Goal: Information Seeking & Learning: Learn about a topic

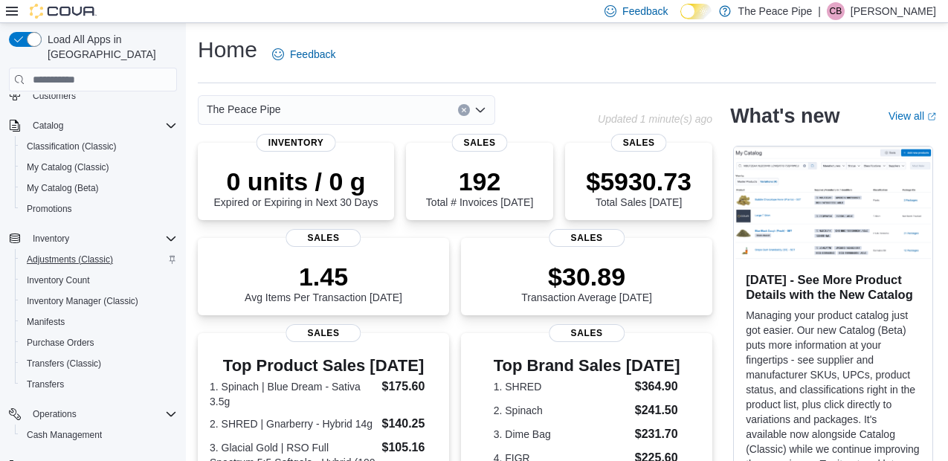
scroll to position [79, 0]
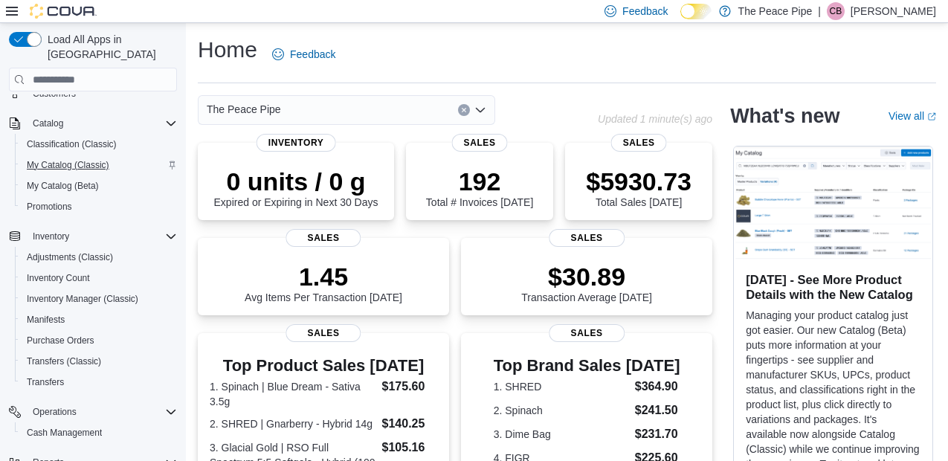
click at [67, 159] on span "My Catalog (Classic)" at bounding box center [68, 165] width 83 height 12
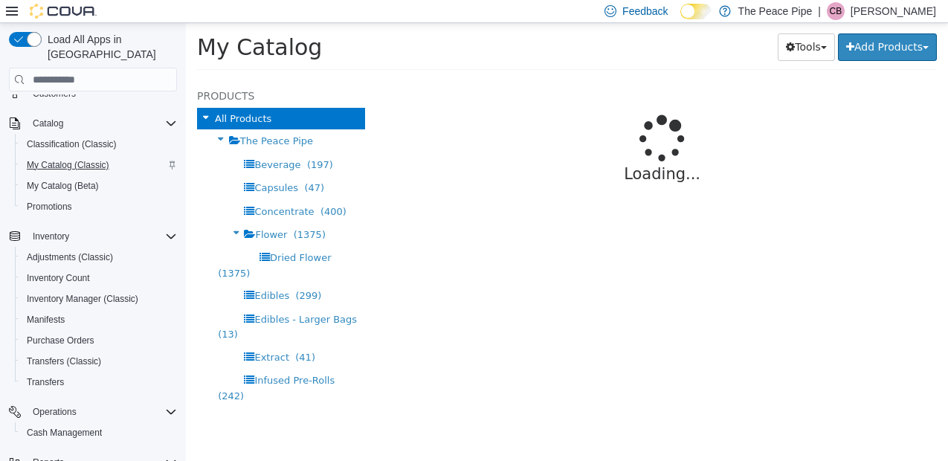
select select "**********"
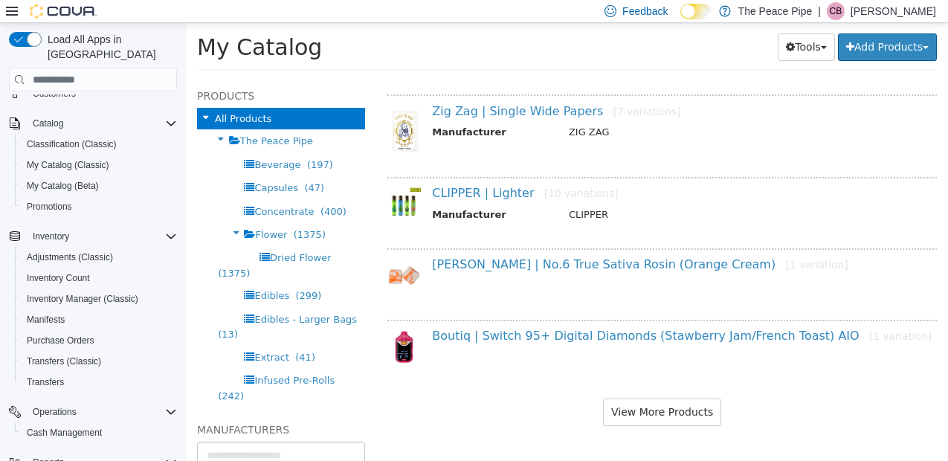
scroll to position [1254, 0]
click at [663, 414] on button "View More Products" at bounding box center [662, 413] width 118 height 28
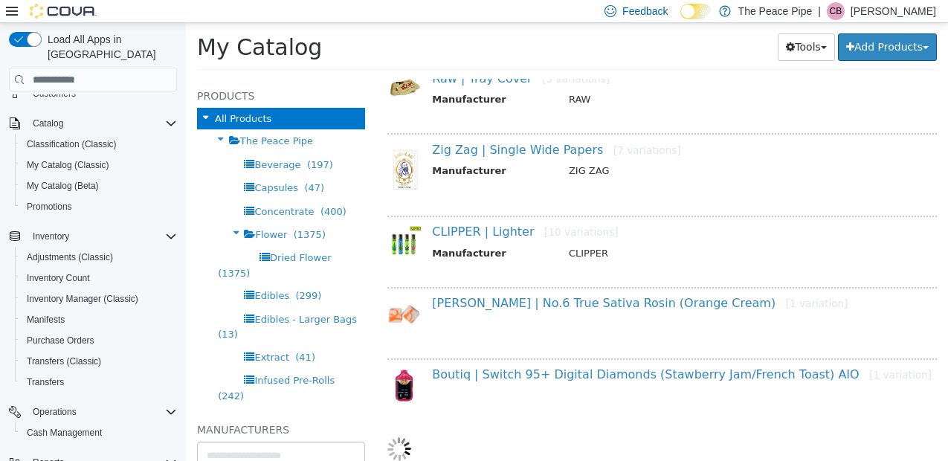
select select "**********"
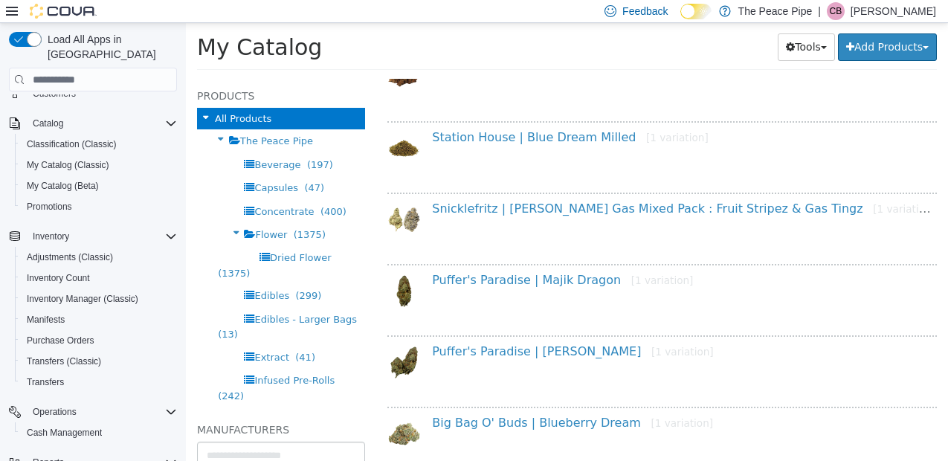
scroll to position [1746, 0]
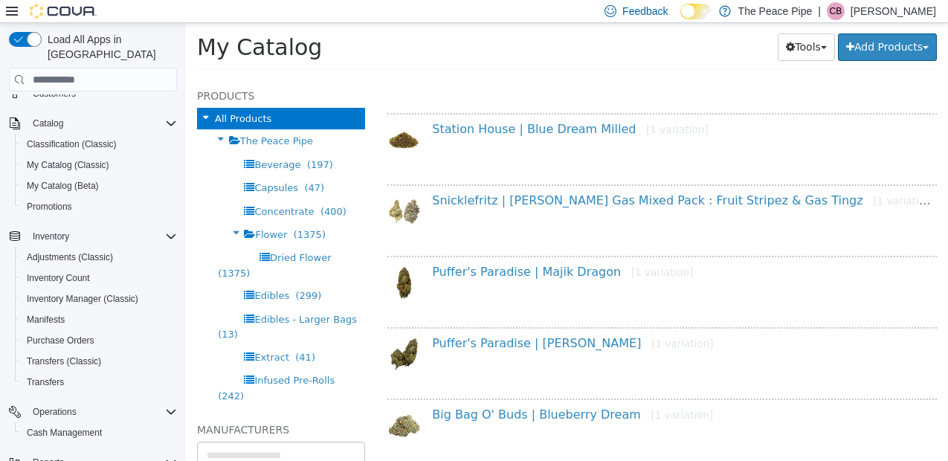
click at [498, 280] on div "Puffer's Paradise | Majik Dragon [1 variation]" at bounding box center [683, 276] width 524 height 22
click at [493, 269] on link "Puffer's Paradise | Majik Dragon [1 variation]" at bounding box center [562, 272] width 261 height 14
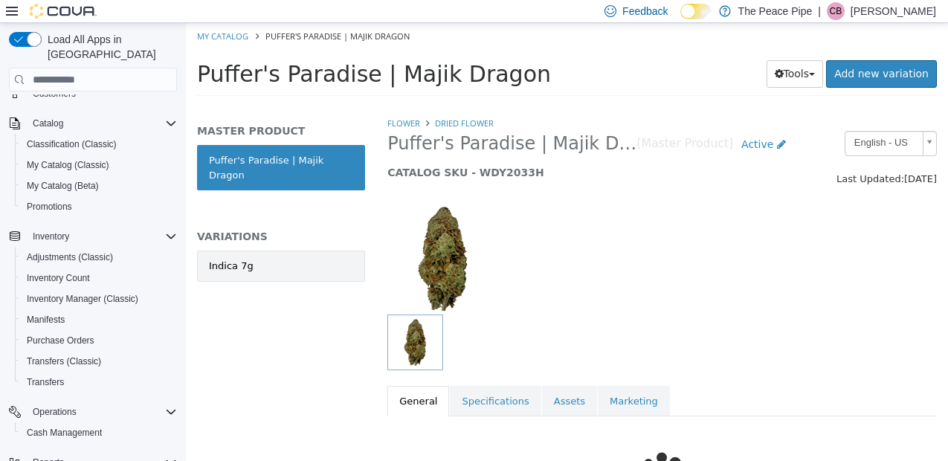
click at [264, 251] on link "Indica 7g" at bounding box center [281, 266] width 168 height 31
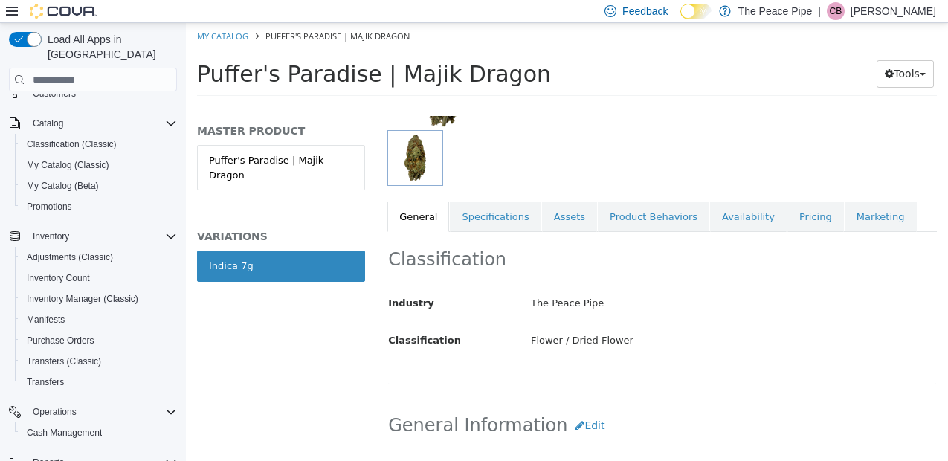
scroll to position [151, 0]
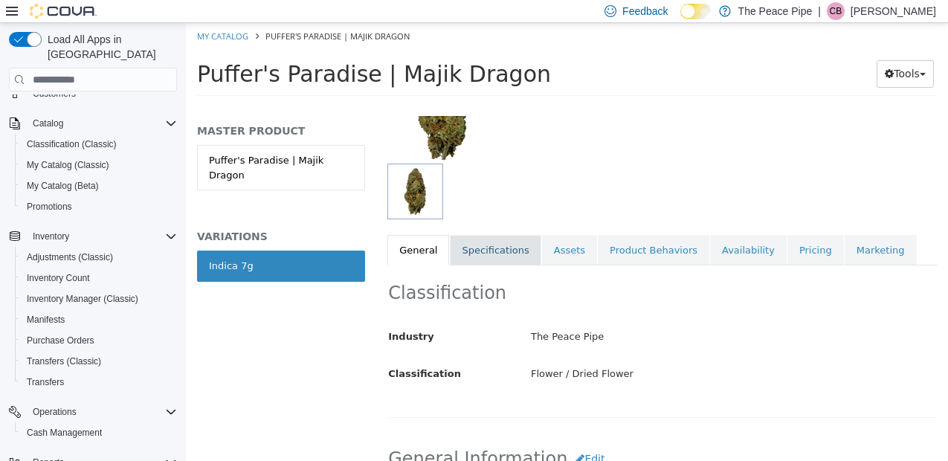
click at [487, 246] on link "Specifications" at bounding box center [495, 250] width 91 height 31
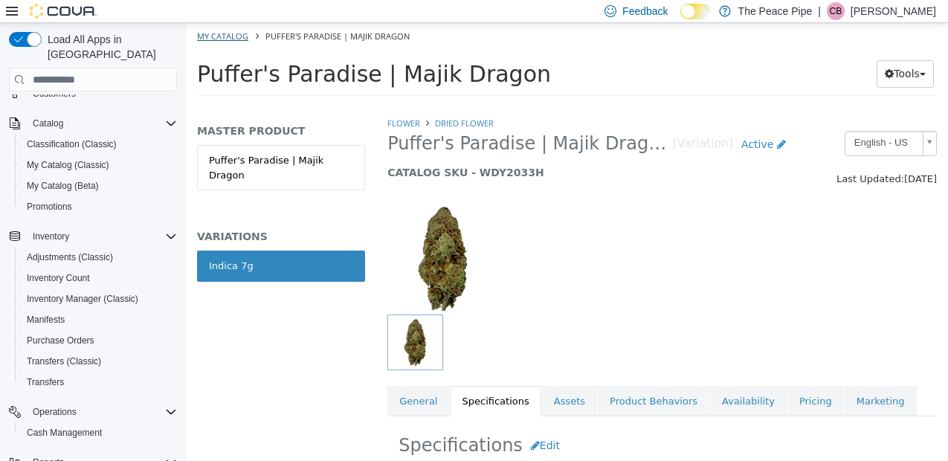
click at [230, 39] on link "My Catalog" at bounding box center [222, 35] width 51 height 11
select select "**********"
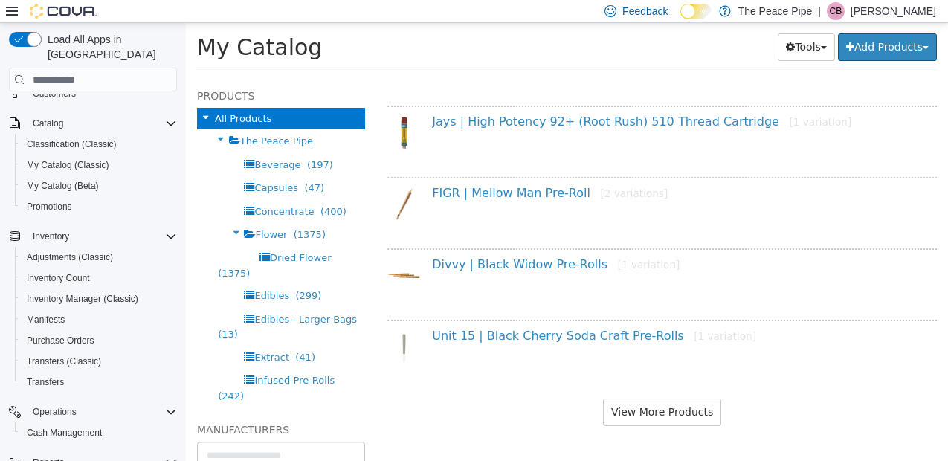
scroll to position [2682, 0]
click at [637, 402] on button "View More Products" at bounding box center [662, 413] width 118 height 28
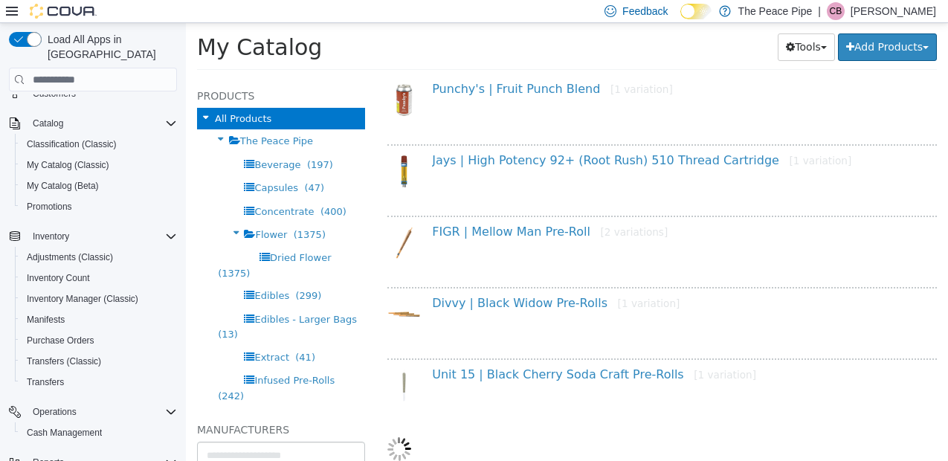
scroll to position [0, 0]
select select "**********"
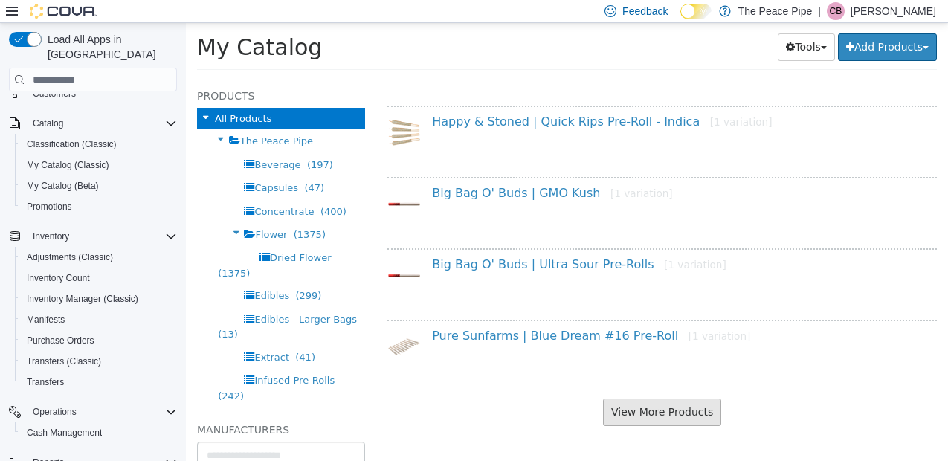
click at [631, 410] on button "View More Products" at bounding box center [662, 413] width 118 height 28
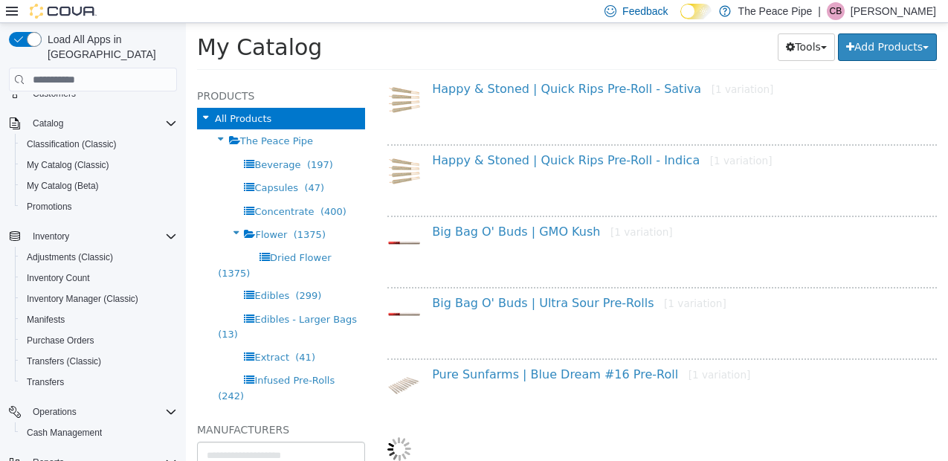
select select "**********"
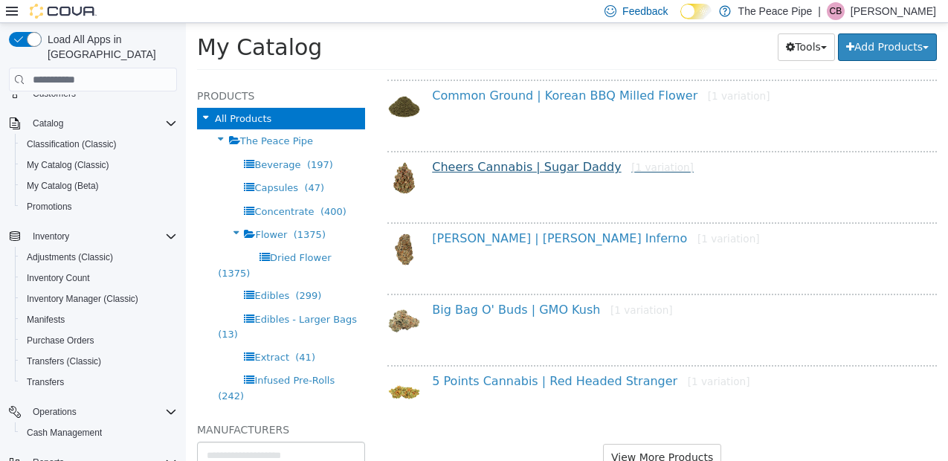
scroll to position [5503, 0]
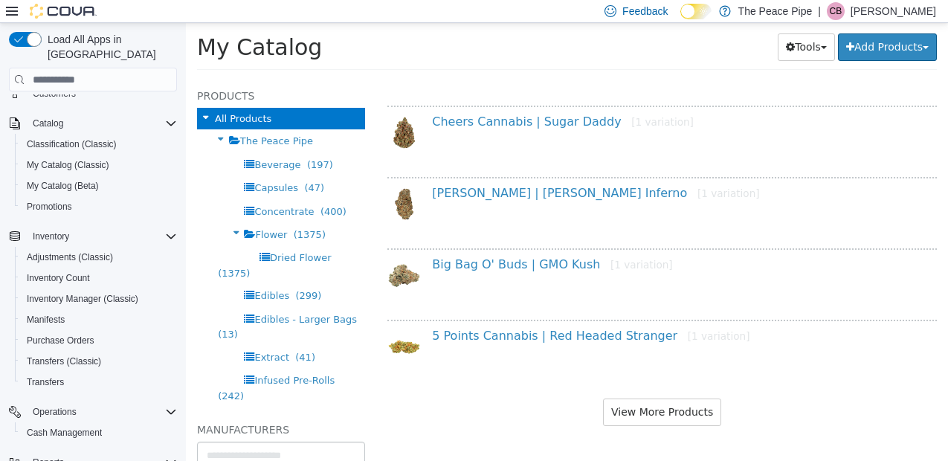
click at [631, 401] on button "View More Products" at bounding box center [662, 413] width 118 height 28
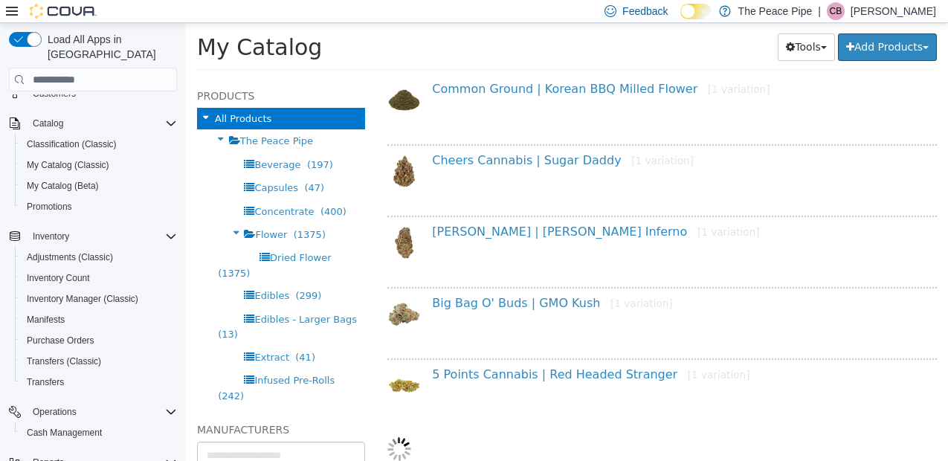
select select "**********"
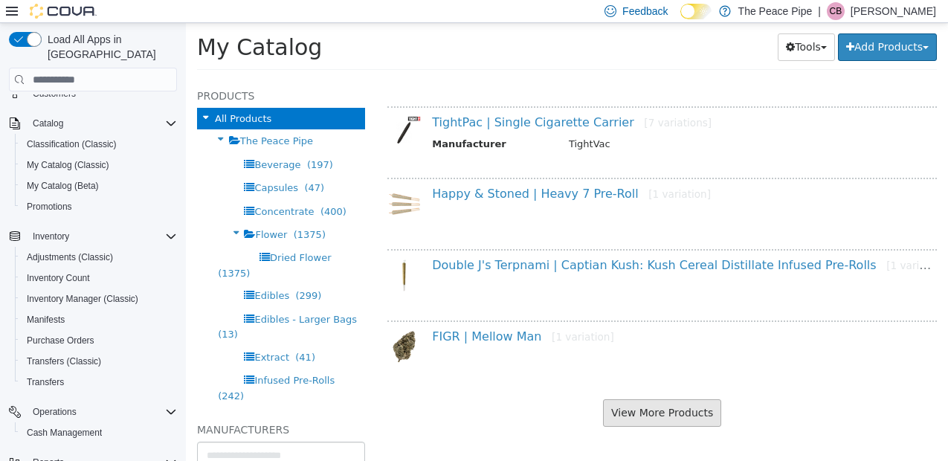
scroll to position [0, 0]
click at [631, 401] on button "View More Products" at bounding box center [662, 413] width 118 height 28
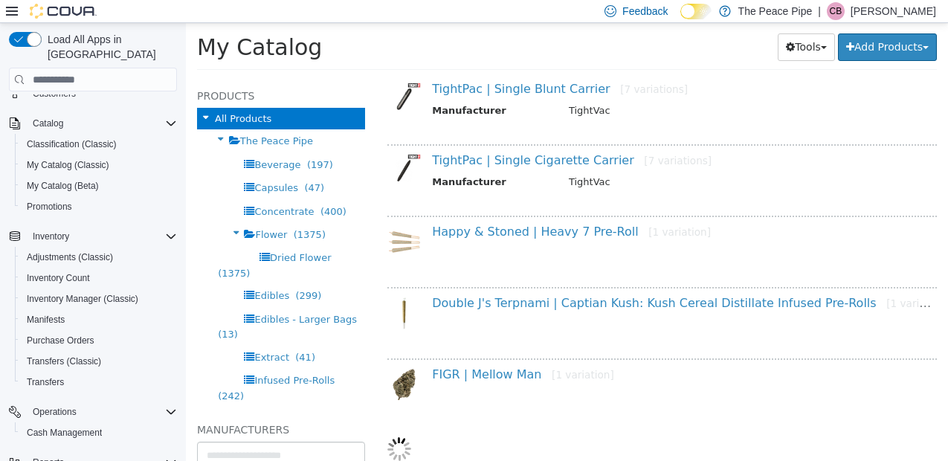
select select "**********"
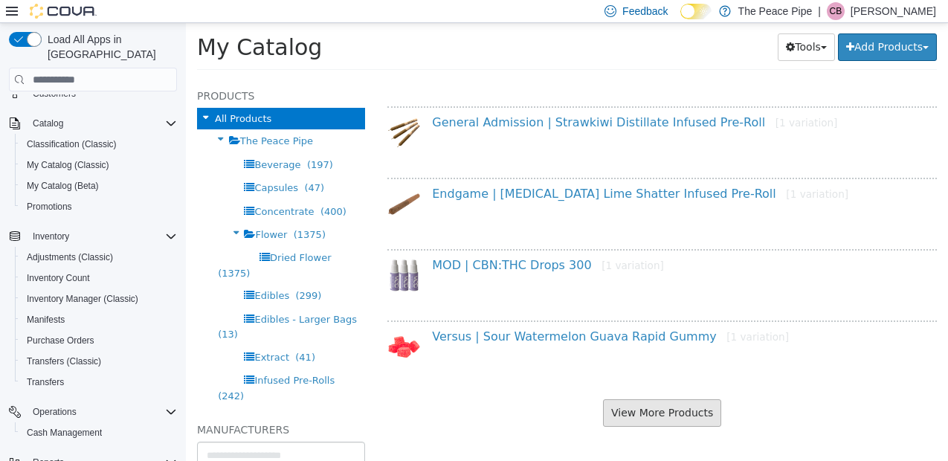
click at [630, 415] on button "View More Products" at bounding box center [662, 413] width 118 height 28
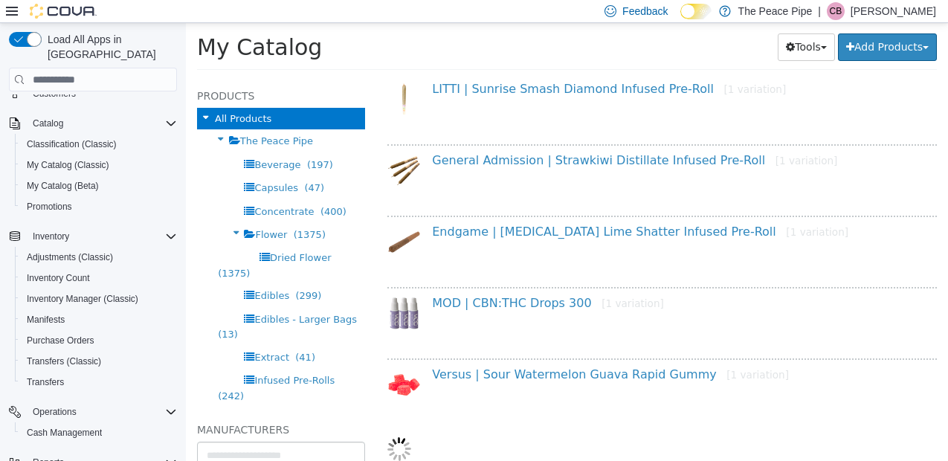
select select "**********"
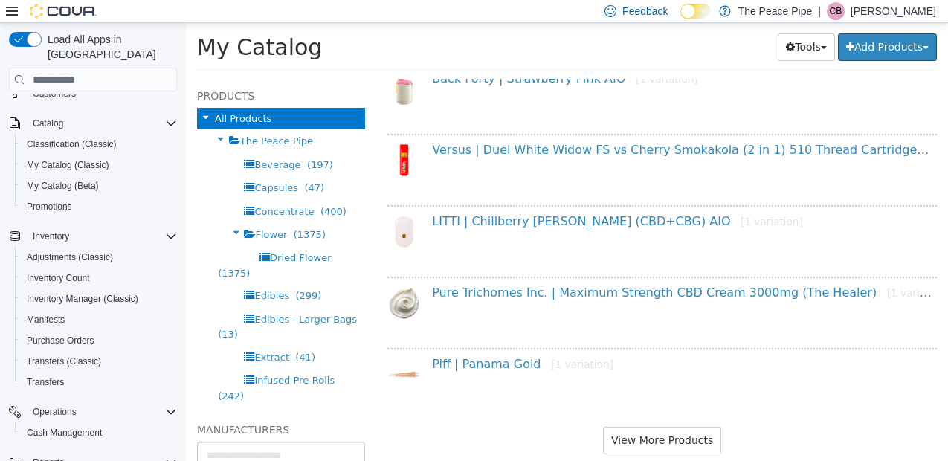
scroll to position [9834, 0]
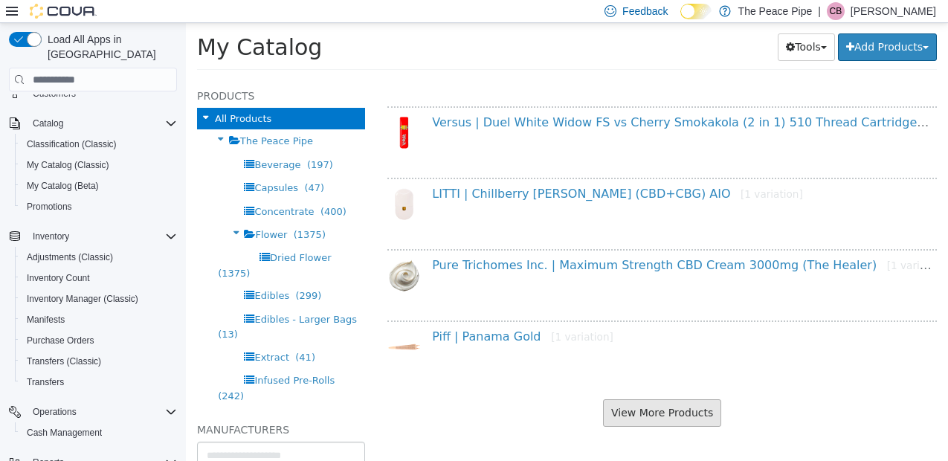
click at [647, 408] on button "View More Products" at bounding box center [662, 413] width 118 height 28
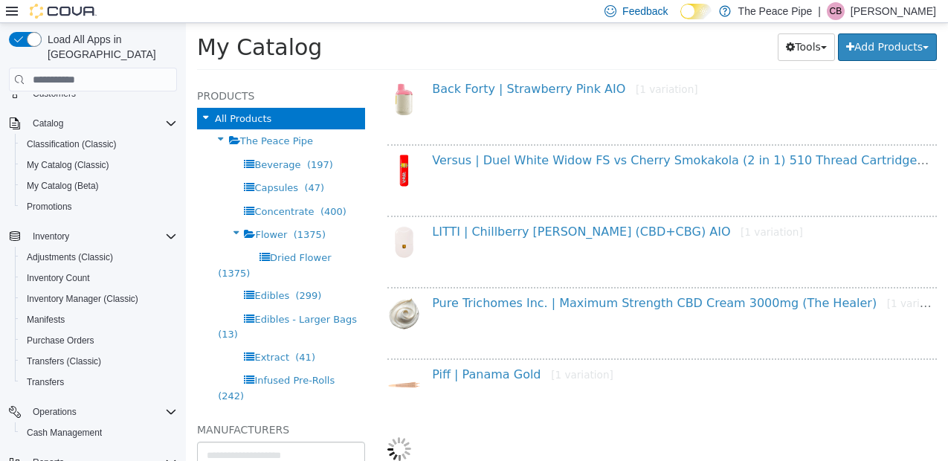
scroll to position [0, 0]
select select "**********"
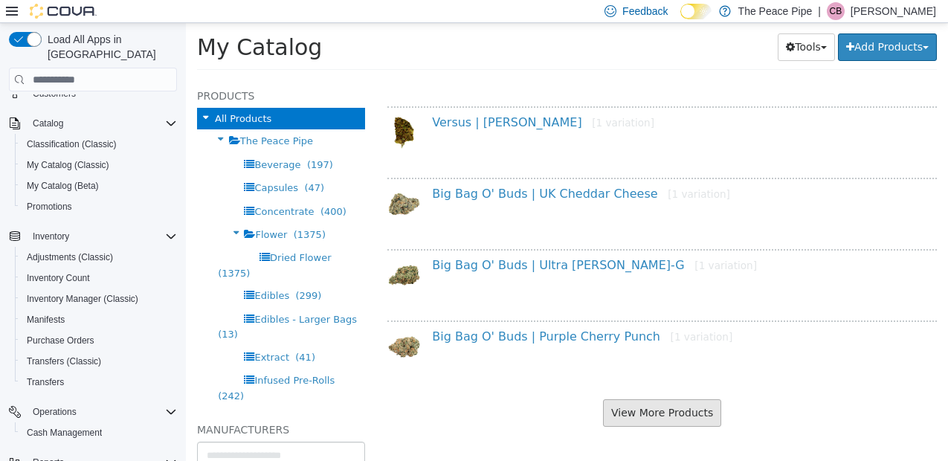
click at [647, 408] on button "View More Products" at bounding box center [662, 413] width 118 height 28
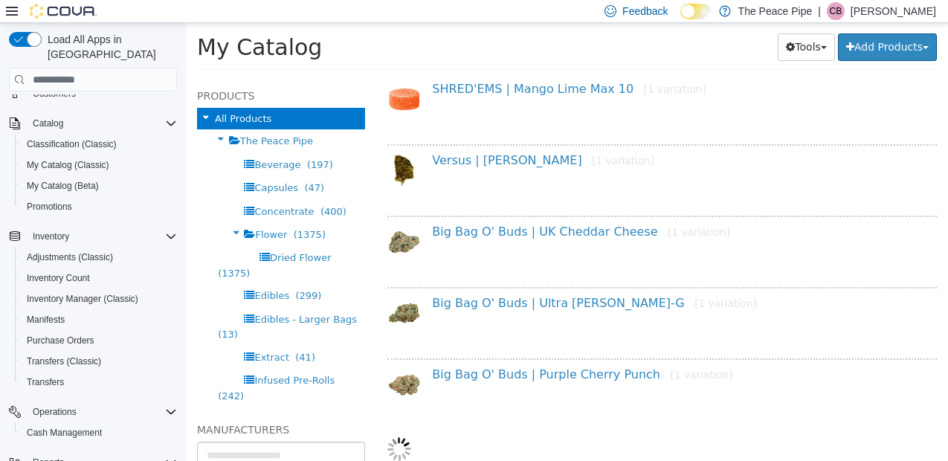
select select "**********"
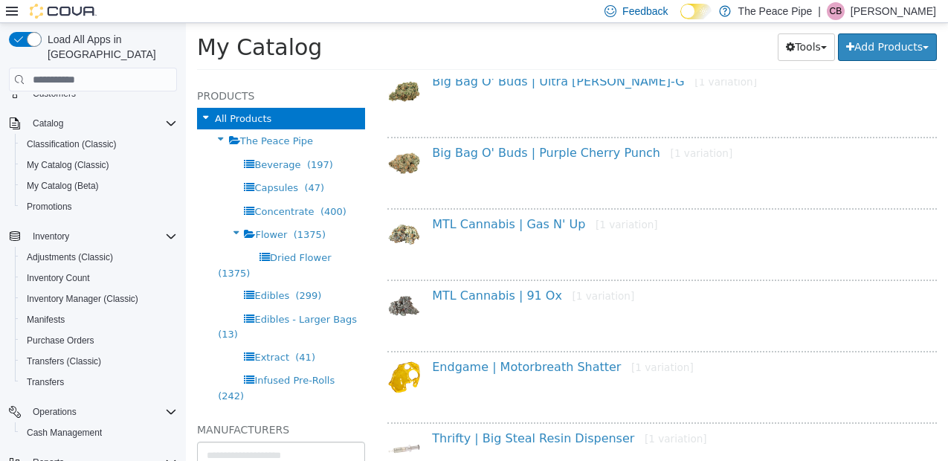
scroll to position [11445, 0]
click at [504, 221] on link "MTL Cannabis | Gas N' Up [1 variation]" at bounding box center [544, 225] width 225 height 14
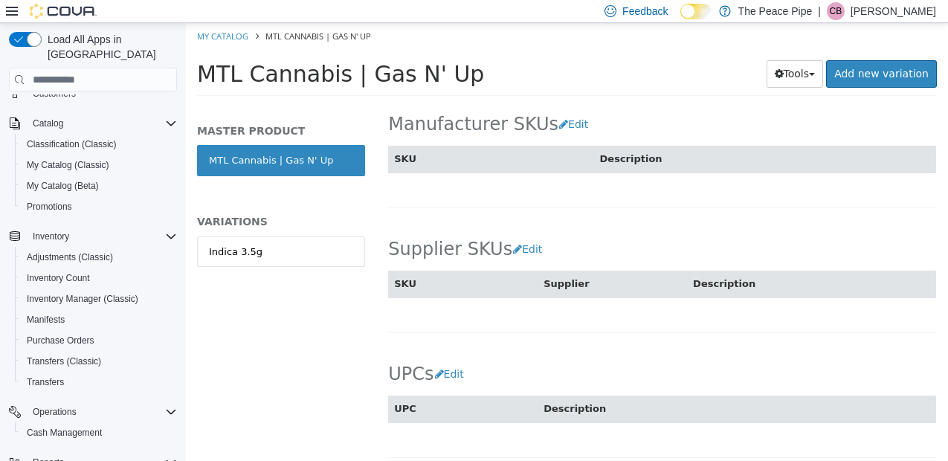
scroll to position [925, 0]
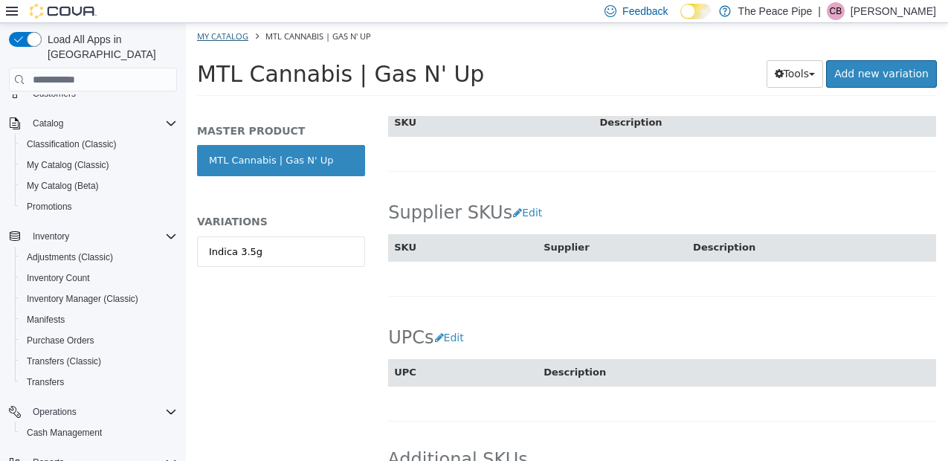
click at [216, 30] on link "My Catalog" at bounding box center [222, 35] width 51 height 11
select select "**********"
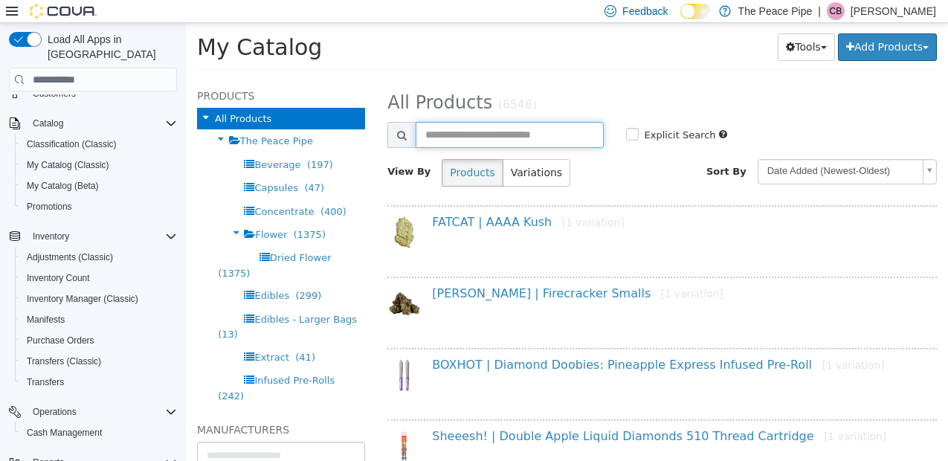
click at [511, 138] on input "text" at bounding box center [509, 135] width 187 height 26
type input "***"
select select "**********"
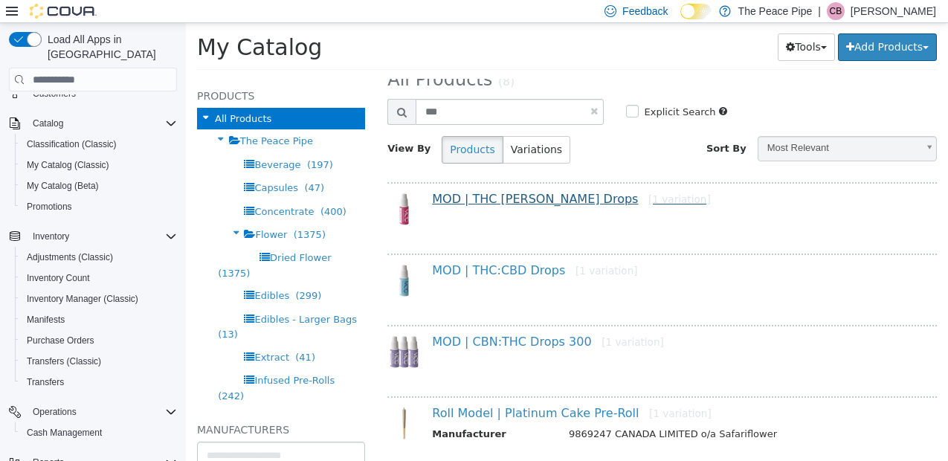
scroll to position [92, 0]
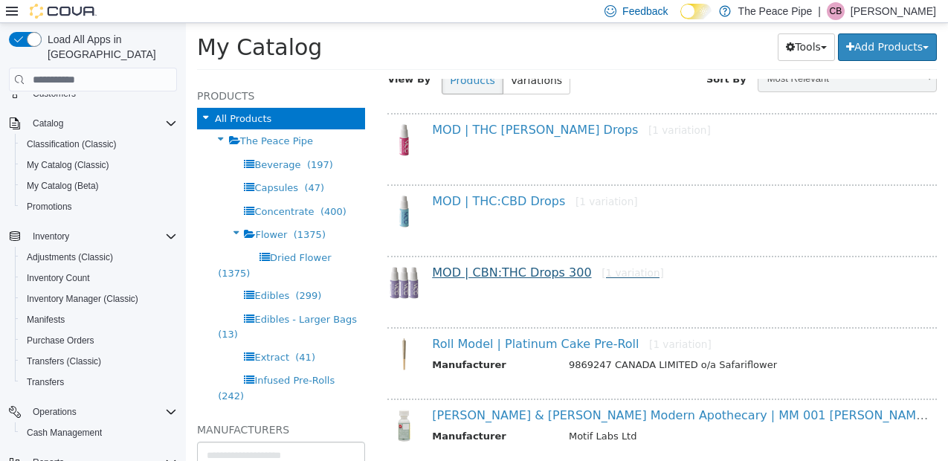
click at [501, 269] on link "MOD | CBN:THC Drops 300 [1 variation]" at bounding box center [548, 273] width 232 height 14
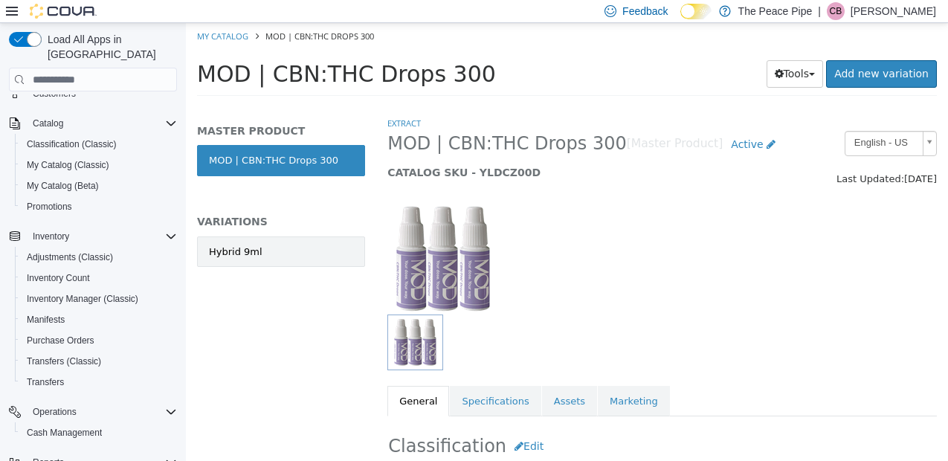
click at [266, 254] on link "Hybrid 9ml" at bounding box center [281, 252] width 168 height 31
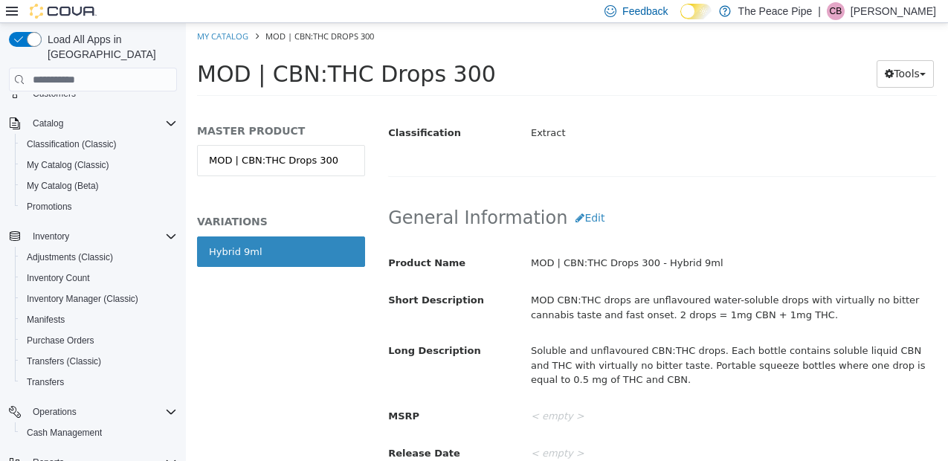
scroll to position [400, 0]
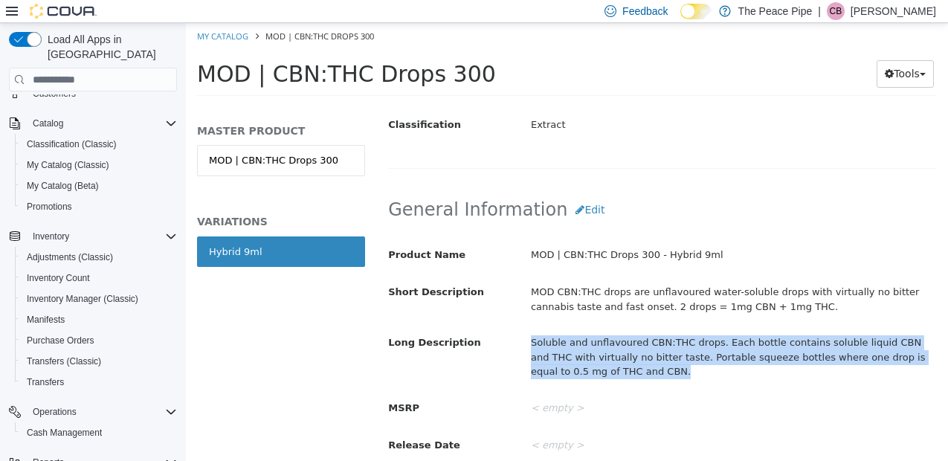
drag, startPoint x: 523, startPoint y: 340, endPoint x: 647, endPoint y: 373, distance: 128.7
click at [647, 373] on div "Soluble and unflavoured CBN:THC drops. Each bottle contains soluble liquid CBN …" at bounding box center [734, 357] width 428 height 54
copy div "Soluble and unflavoured CBN:THC drops. Each bottle contains soluble liquid CBN …"
click at [228, 36] on link "My Catalog" at bounding box center [222, 35] width 51 height 11
select select "**********"
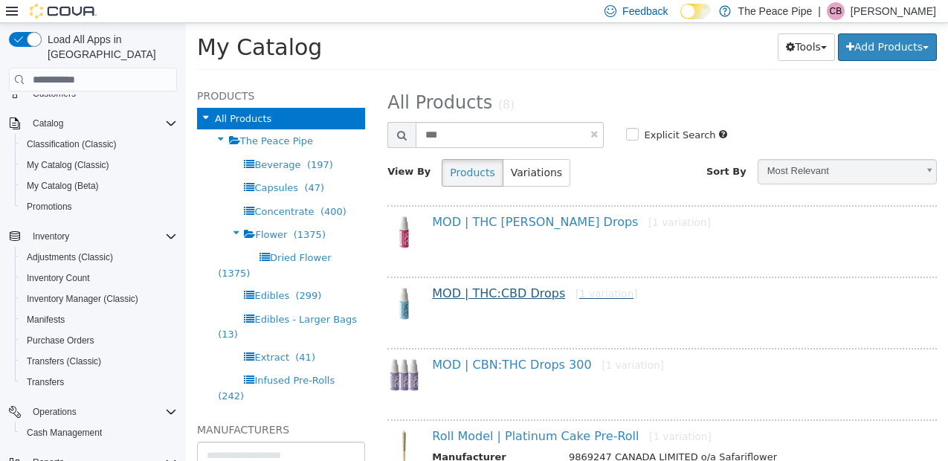
click at [496, 292] on link "MOD | THC:CBD Drops [1 variation]" at bounding box center [534, 293] width 205 height 14
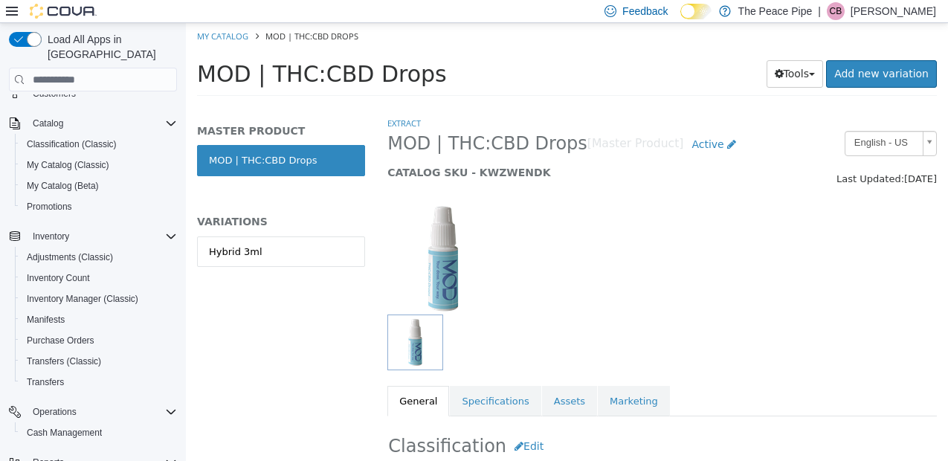
scroll to position [28, 0]
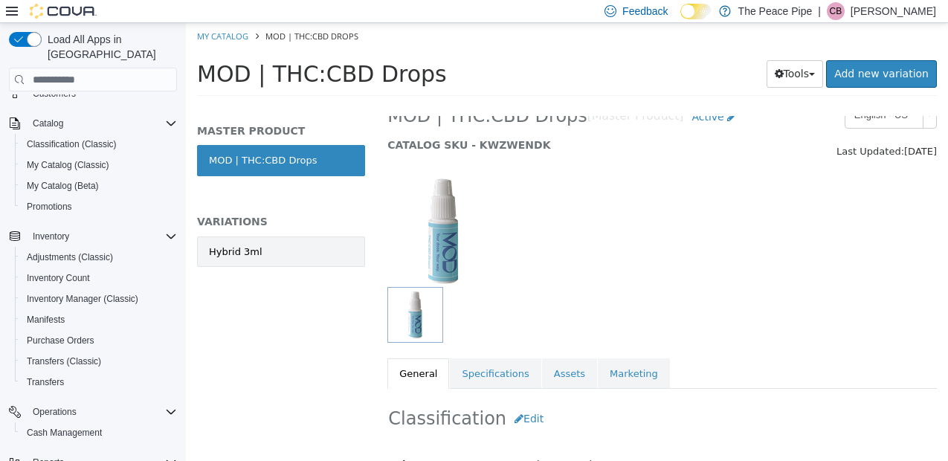
click at [306, 260] on link "Hybrid 3ml" at bounding box center [281, 252] width 168 height 31
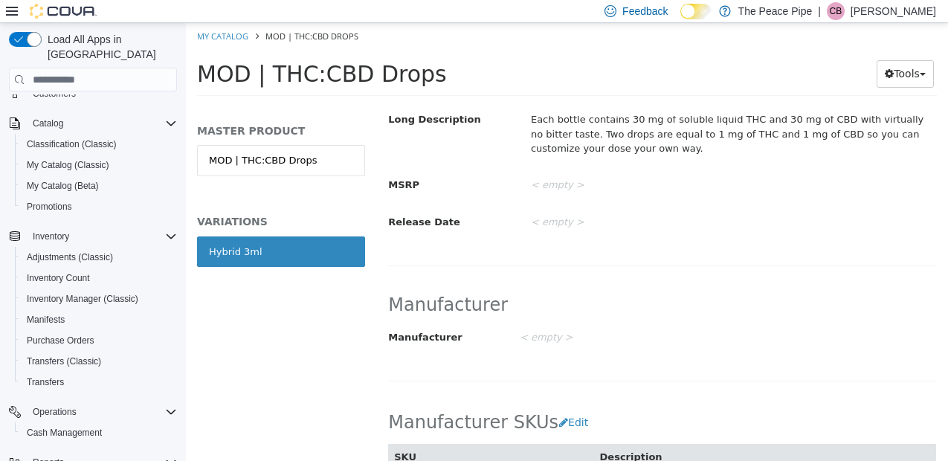
scroll to position [578, 0]
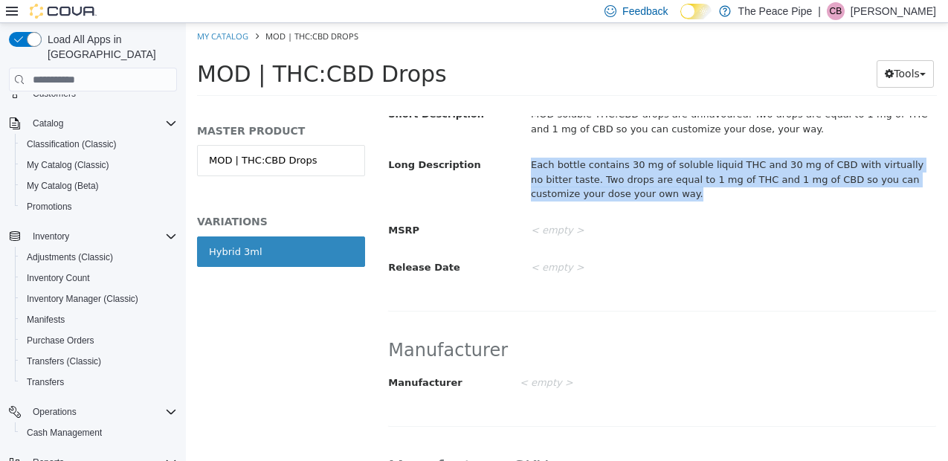
drag, startPoint x: 525, startPoint y: 167, endPoint x: 644, endPoint y: 192, distance: 121.5
click at [644, 192] on div "Each bottle contains 30 mg of soluble liquid THC and 30 mg of CBD with virtuall…" at bounding box center [734, 179] width 428 height 54
copy div "Each bottle contains 30 mg of soluble liquid THC and 30 mg of CBD with virtuall…"
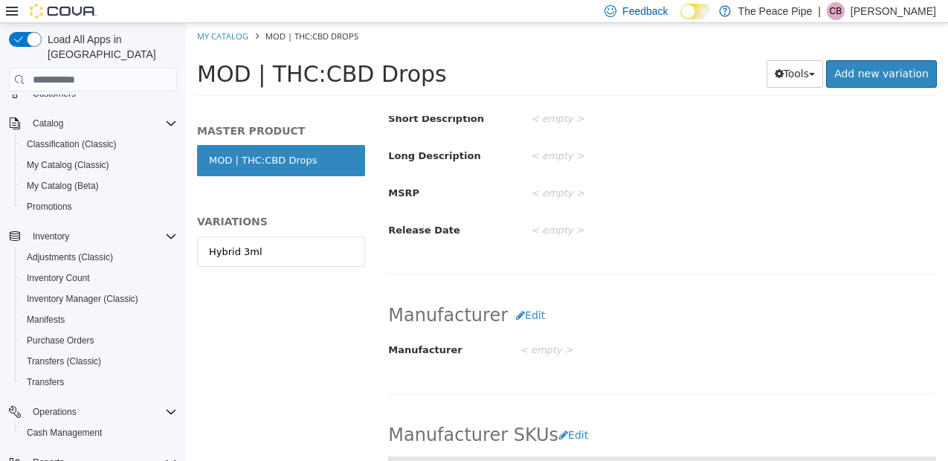
select select "**********"
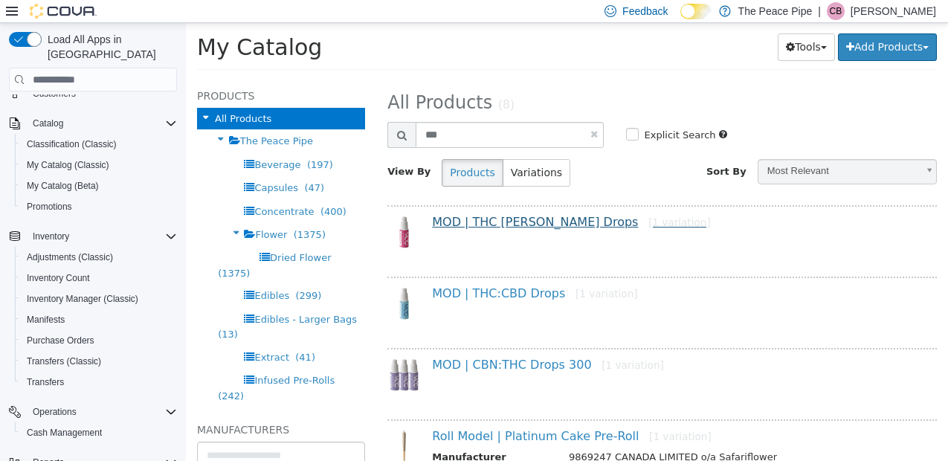
click at [496, 221] on link "MOD | THC [PERSON_NAME] Drops [1 variation]" at bounding box center [571, 222] width 278 height 14
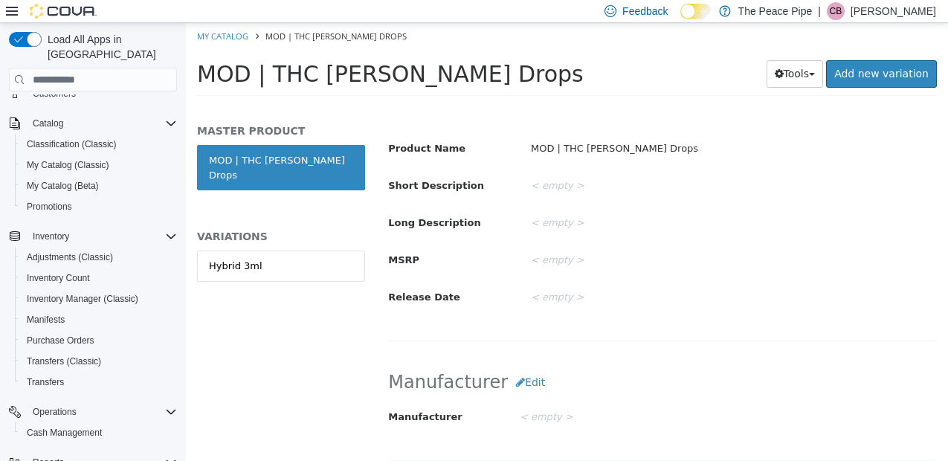
scroll to position [596, 0]
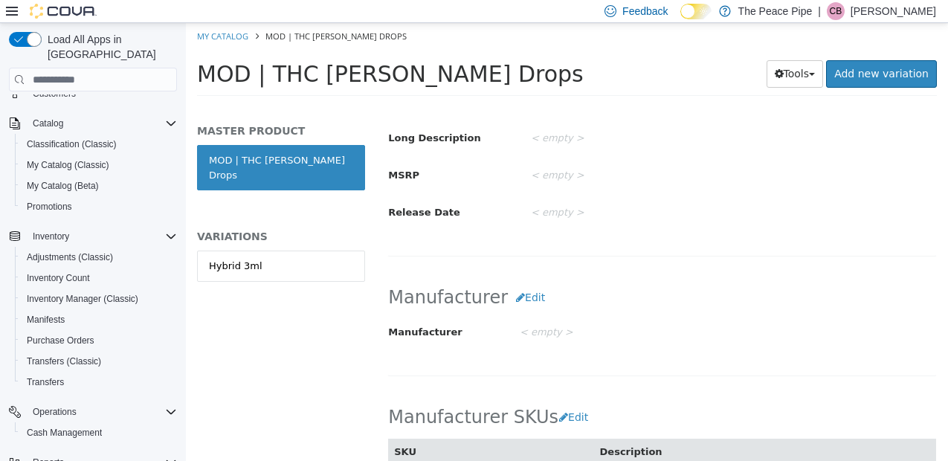
click at [277, 269] on div "Hybrid 3ml" at bounding box center [281, 282] width 168 height 62
click at [272, 257] on link "Hybrid 3ml" at bounding box center [281, 266] width 168 height 31
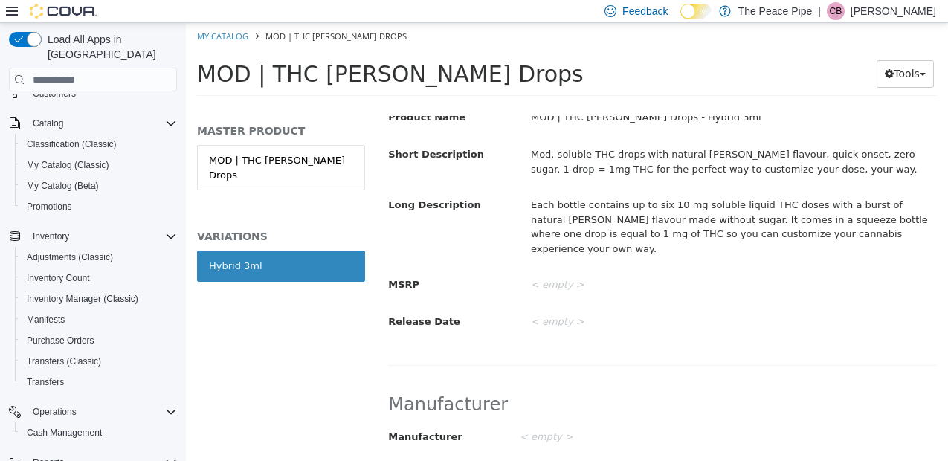
scroll to position [518, 0]
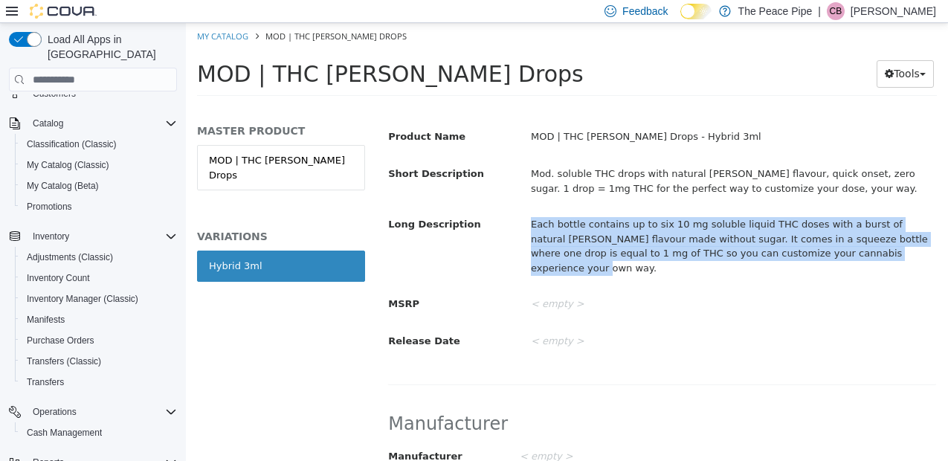
drag, startPoint x: 527, startPoint y: 222, endPoint x: 847, endPoint y: 261, distance: 321.5
click at [847, 261] on div "Each bottle contains up to six 10 mg soluble liquid THC doses with a burst of n…" at bounding box center [734, 246] width 428 height 68
copy div "Each bottle contains up to six 10 mg soluble liquid THC doses with a burst of n…"
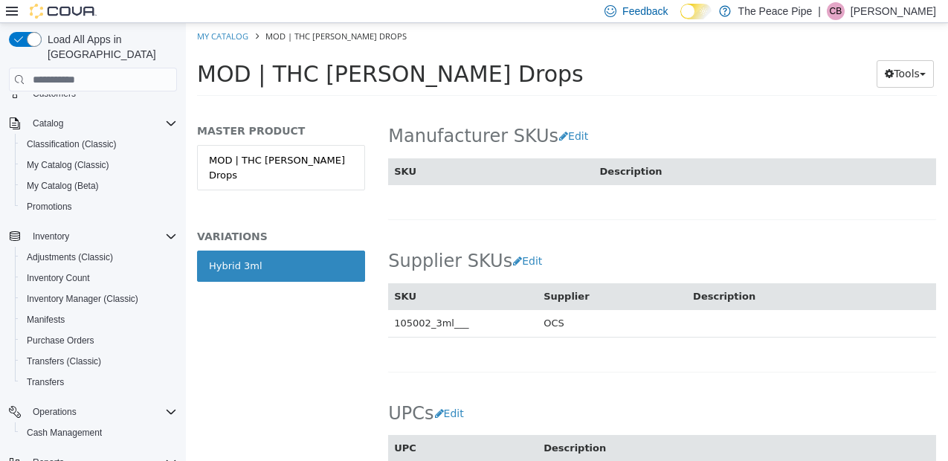
scroll to position [957, 1]
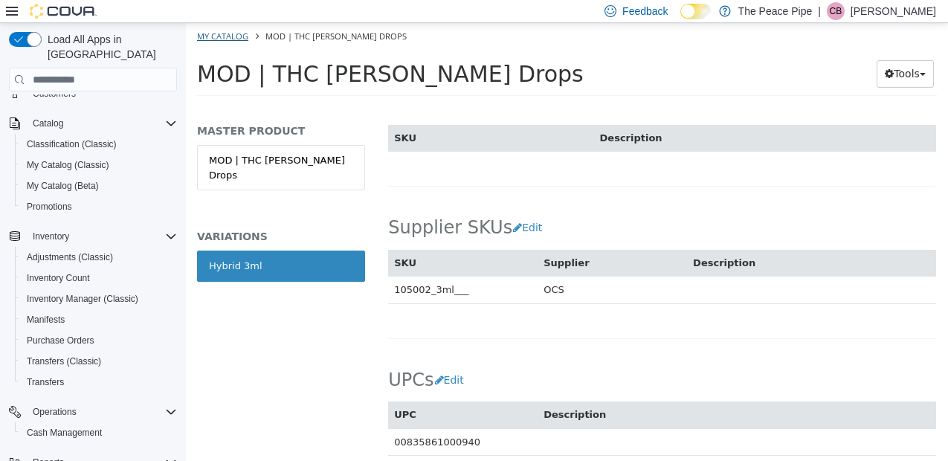
click at [215, 35] on link "My Catalog" at bounding box center [222, 35] width 51 height 11
select select "**********"
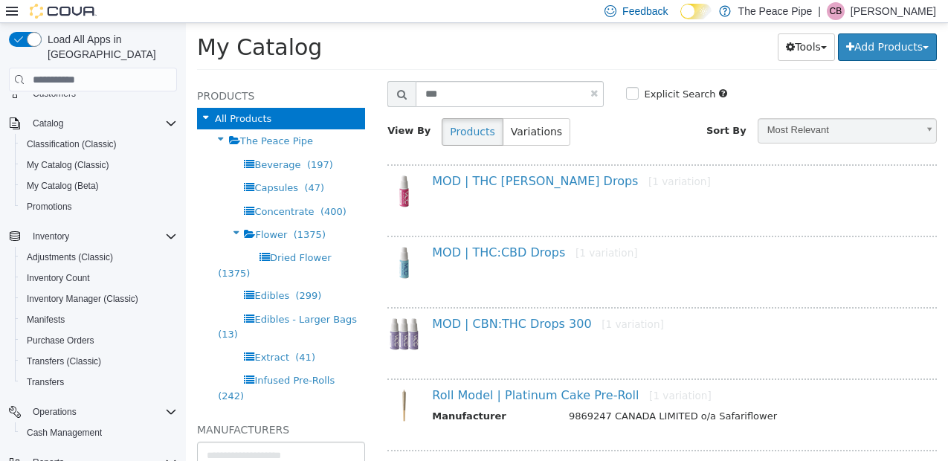
scroll to position [42, 0]
drag, startPoint x: 456, startPoint y: 102, endPoint x: 345, endPoint y: 74, distance: 114.4
click at [378, 78] on div "My Catalog MOD | THC [PERSON_NAME] Drops My Catalog Tools Merge Products Map Pr…" at bounding box center [567, 51] width 762 height 57
type input "*******"
select select "**********"
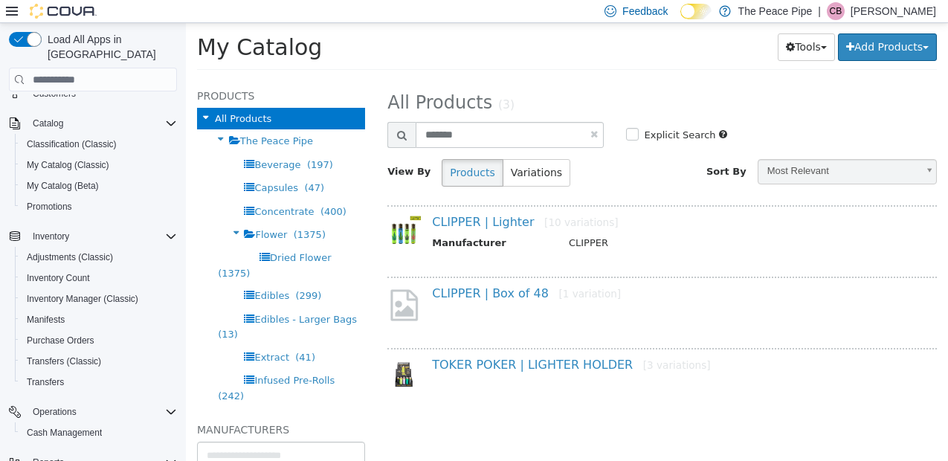
scroll to position [0, 0]
click at [454, 222] on link "CLIPPER | Lighter [10 variations]" at bounding box center [525, 222] width 186 height 14
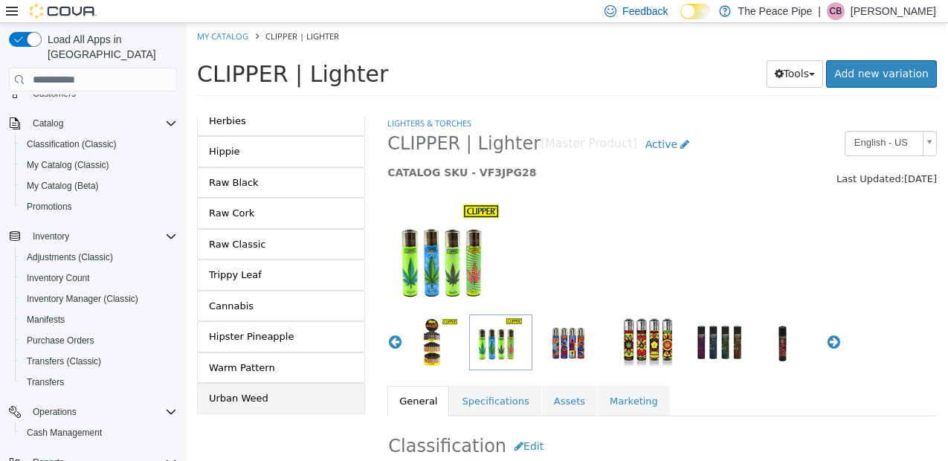
scroll to position [130, 0]
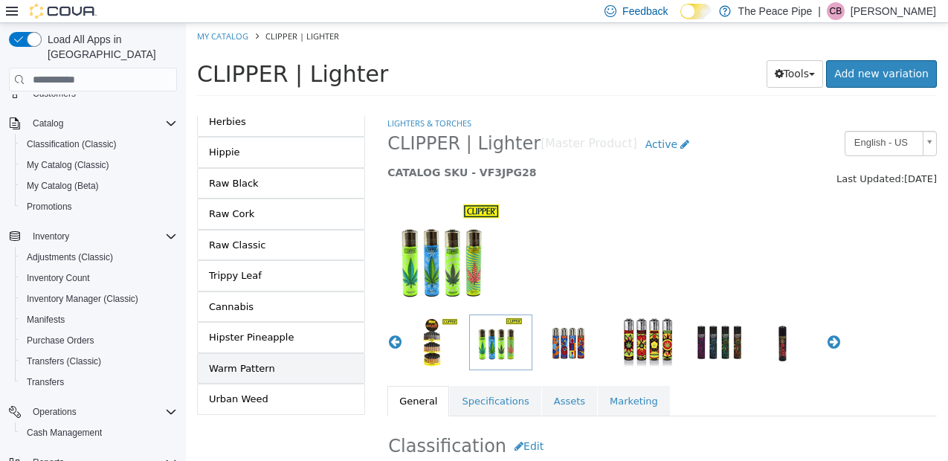
click at [306, 369] on link "Warm Pattern" at bounding box center [281, 368] width 168 height 31
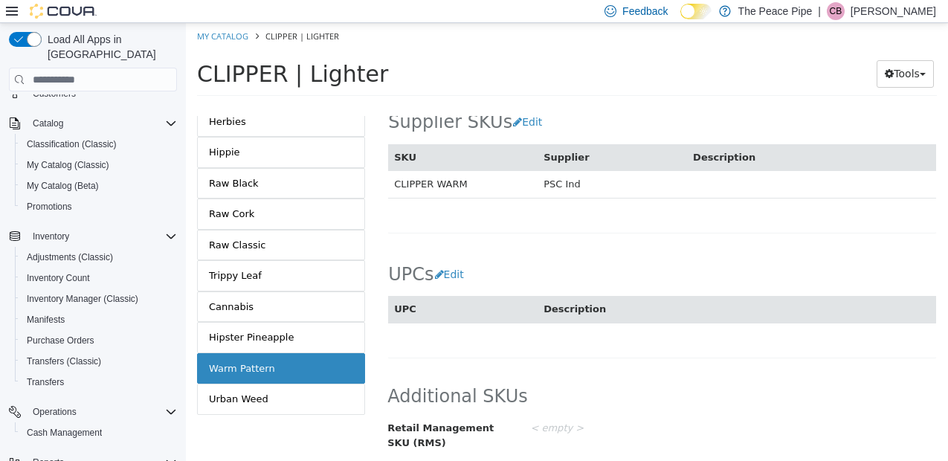
scroll to position [1023, 0]
click at [454, 261] on button "Edit" at bounding box center [453, 275] width 38 height 28
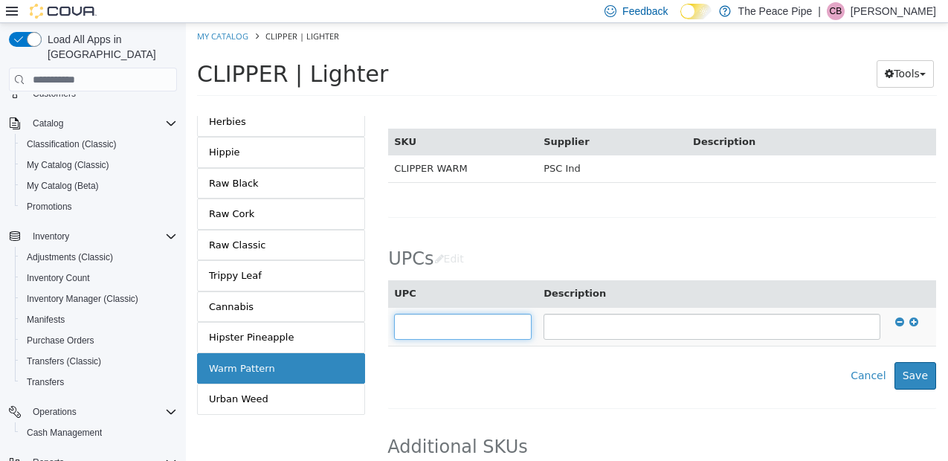
click at [428, 331] on input "text" at bounding box center [463, 327] width 138 height 26
type input "**********"
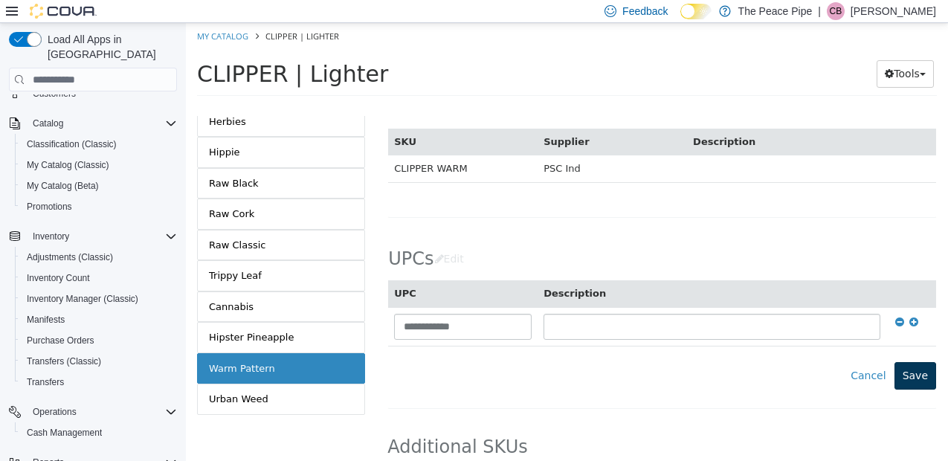
click at [923, 373] on button "Save" at bounding box center [916, 376] width 42 height 28
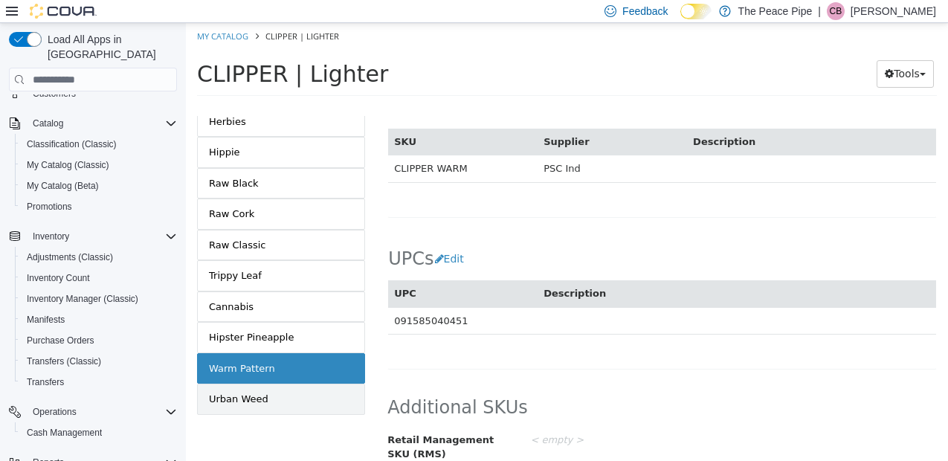
click at [293, 398] on link "Urban Weed" at bounding box center [281, 399] width 168 height 31
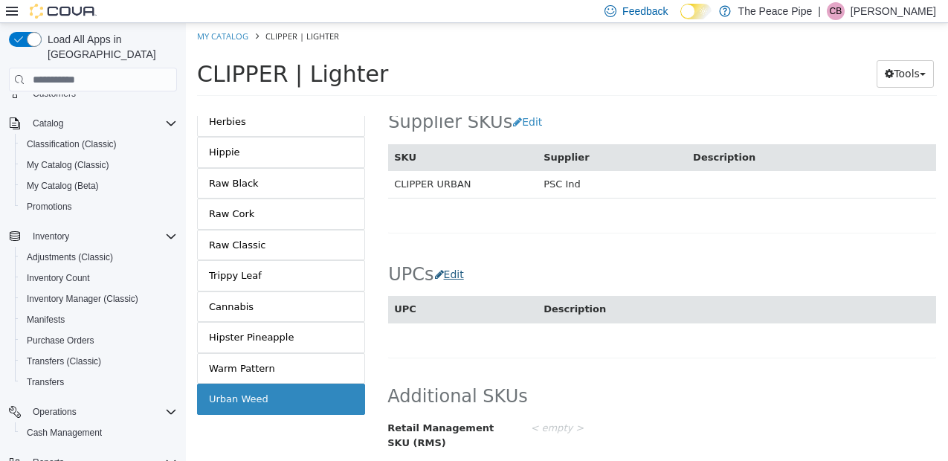
scroll to position [1023, 0]
click at [454, 262] on button "Edit" at bounding box center [453, 275] width 38 height 28
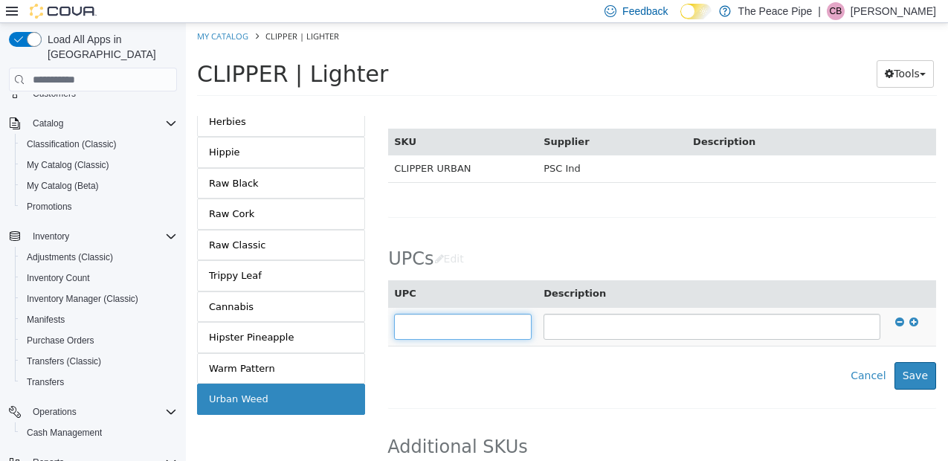
click at [452, 316] on input "text" at bounding box center [463, 327] width 138 height 26
type input "**********"
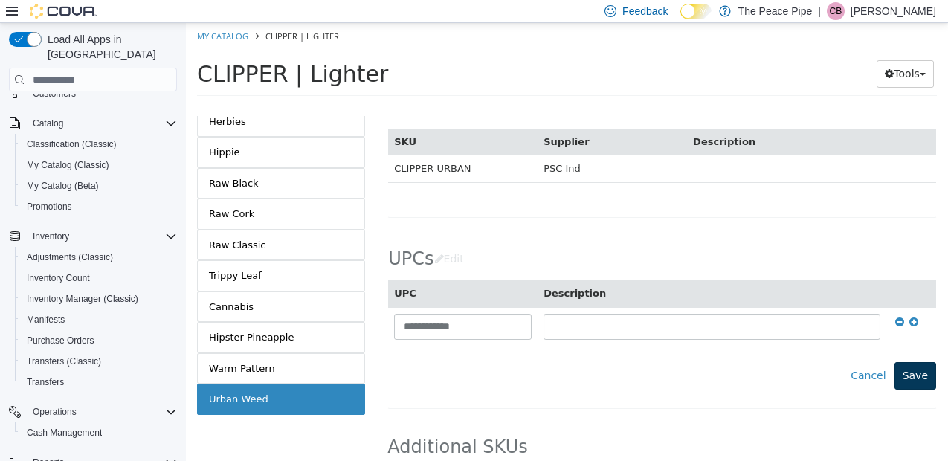
click at [921, 370] on button "Save" at bounding box center [916, 376] width 42 height 28
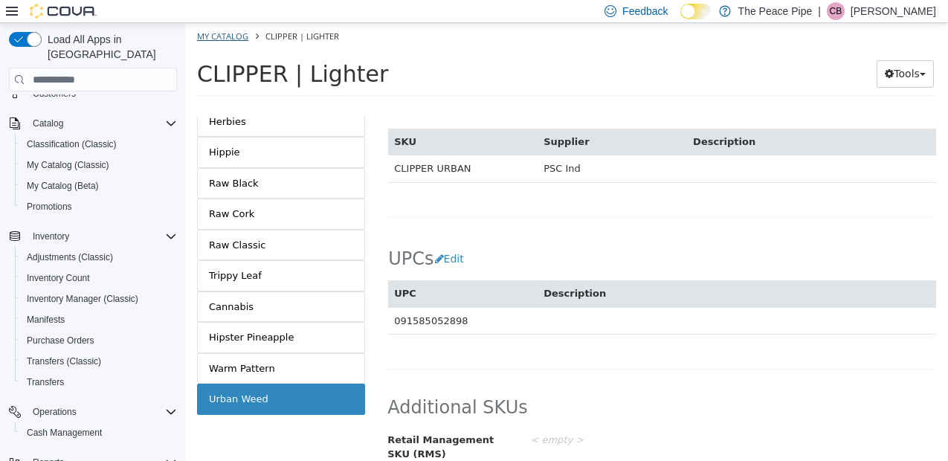
click at [216, 38] on link "My Catalog" at bounding box center [222, 35] width 51 height 11
select select "**********"
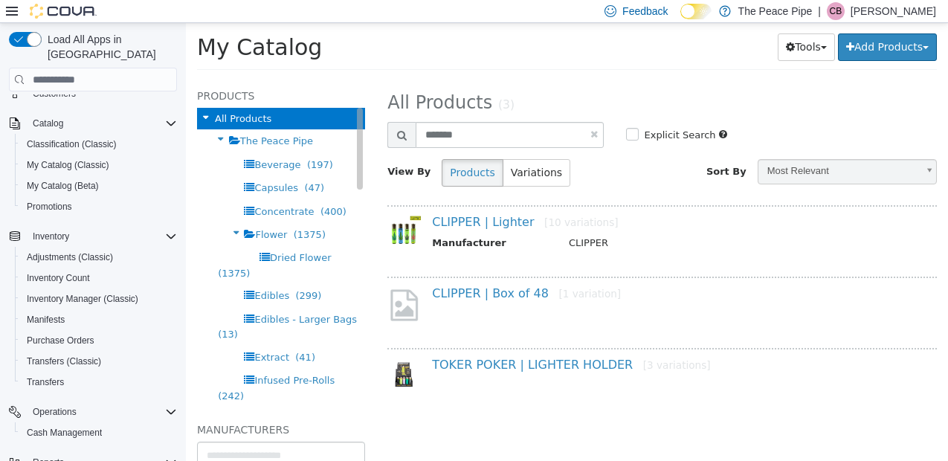
click at [241, 118] on span "All Products" at bounding box center [243, 118] width 57 height 11
click at [597, 130] on link at bounding box center [594, 134] width 7 height 10
select select "**********"
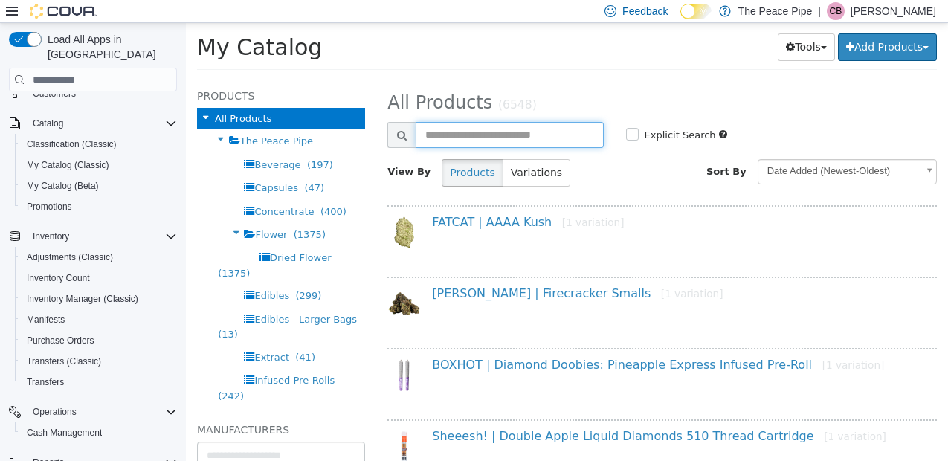
click at [515, 126] on input "text" at bounding box center [509, 135] width 187 height 26
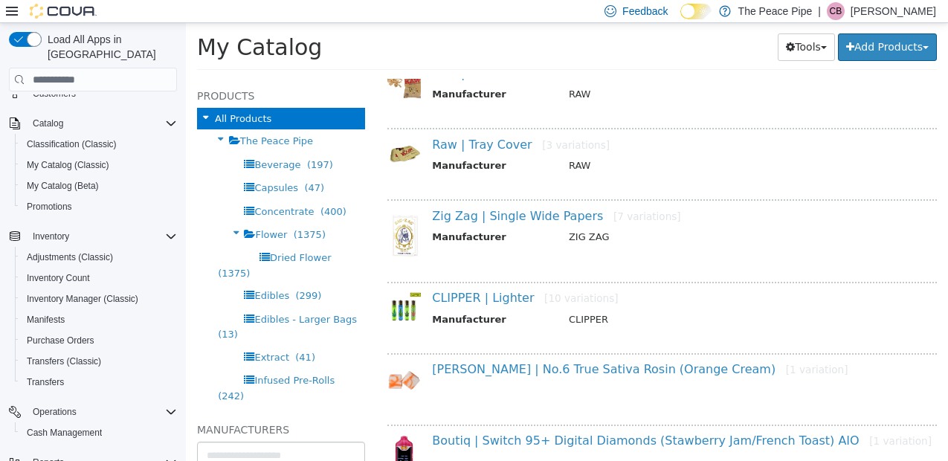
scroll to position [1141, 0]
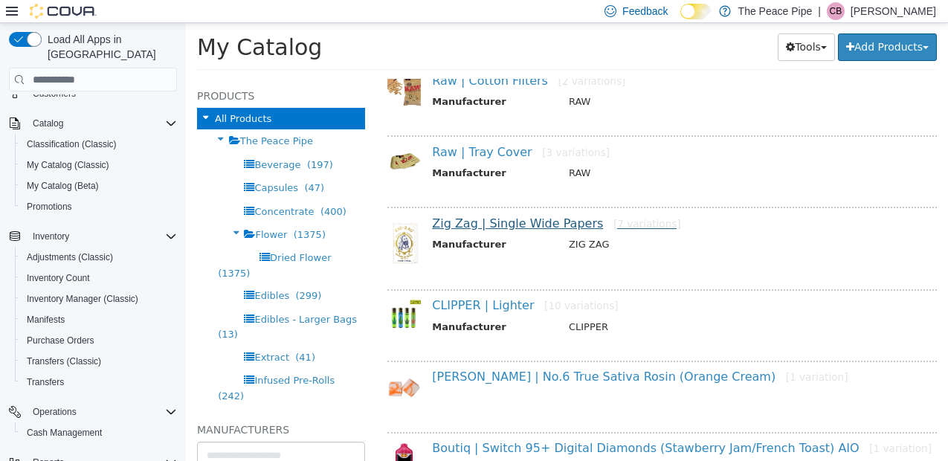
click at [500, 227] on link "Zig Zag | Single Wide Papers [7 variations]" at bounding box center [556, 223] width 248 height 14
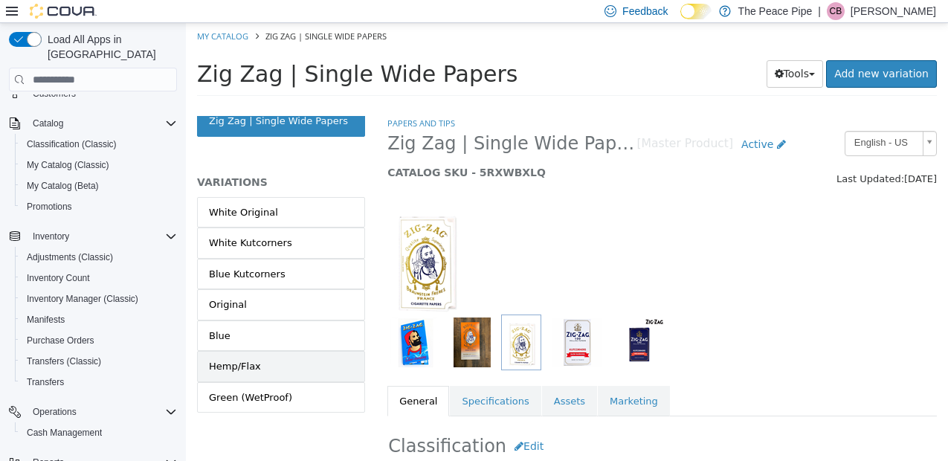
scroll to position [39, 0]
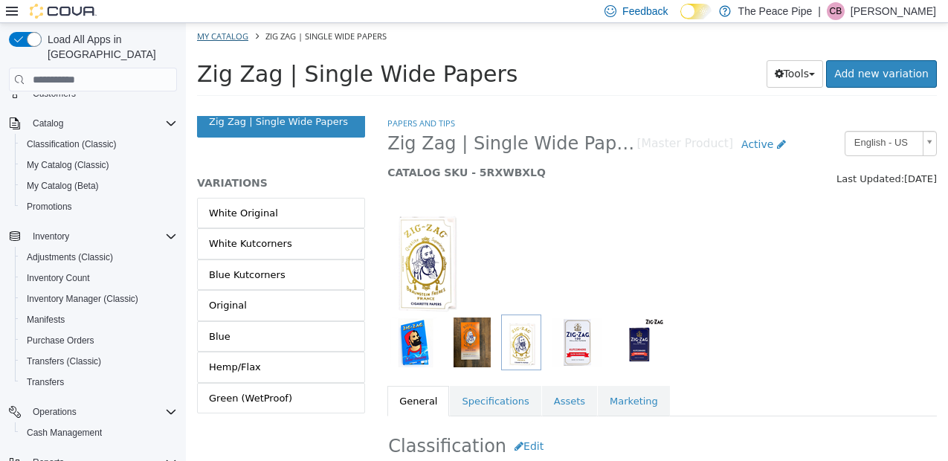
click at [246, 36] on link "My Catalog" at bounding box center [222, 35] width 51 height 11
select select "**********"
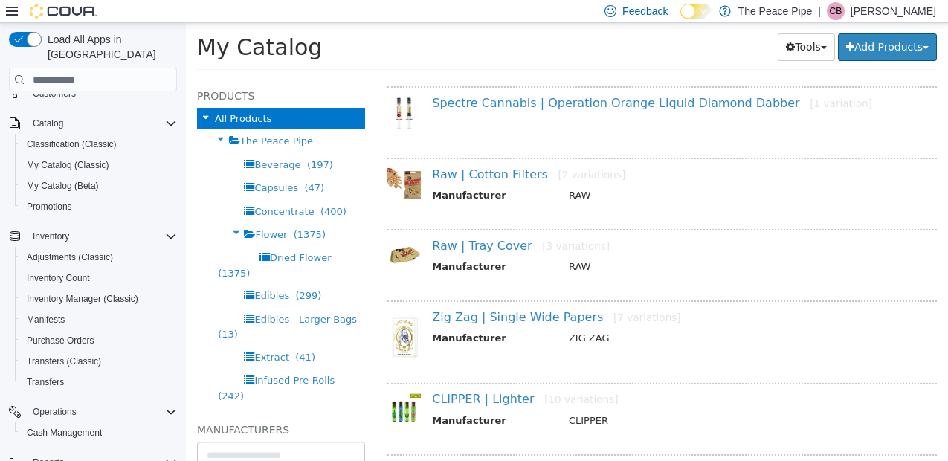
scroll to position [1047, 0]
click at [496, 242] on link "Raw | Tray Cover [3 variations]" at bounding box center [521, 247] width 178 height 14
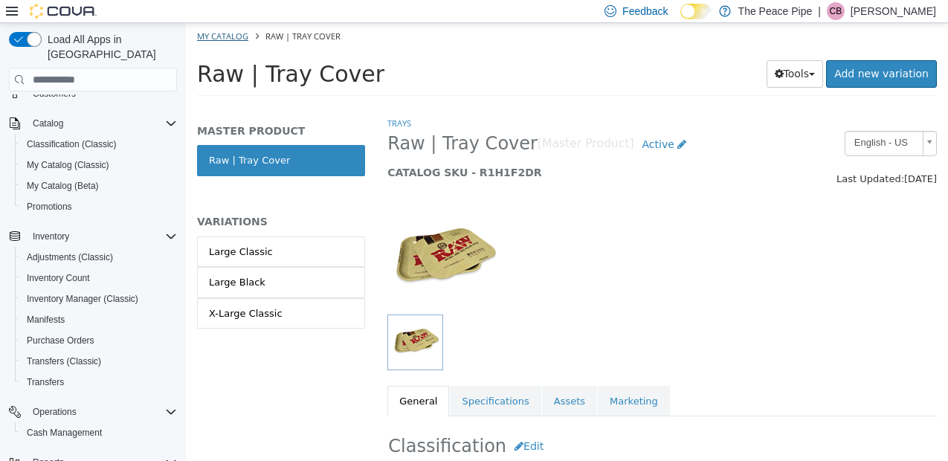
click at [225, 34] on link "My Catalog" at bounding box center [222, 35] width 51 height 11
select select "**********"
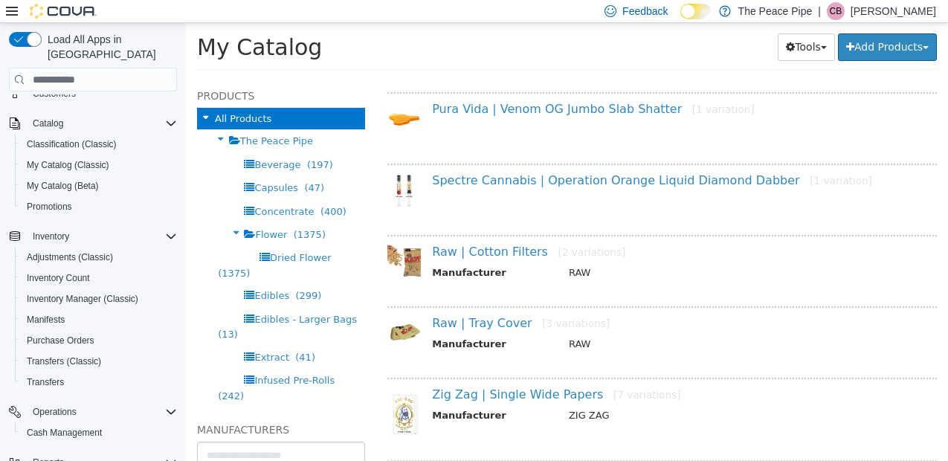
scroll to position [999, 0]
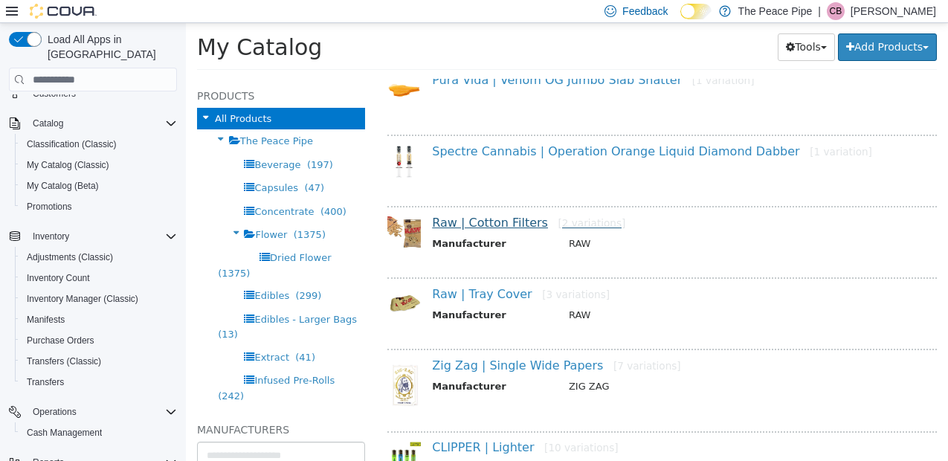
click at [500, 217] on link "Raw | Cotton Filters [2 variations]" at bounding box center [528, 223] width 193 height 14
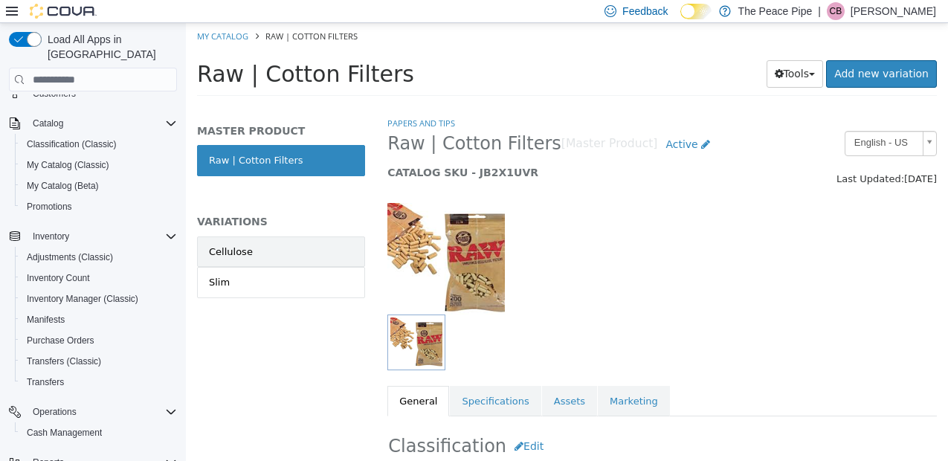
click at [309, 257] on link "Cellulose" at bounding box center [281, 252] width 168 height 31
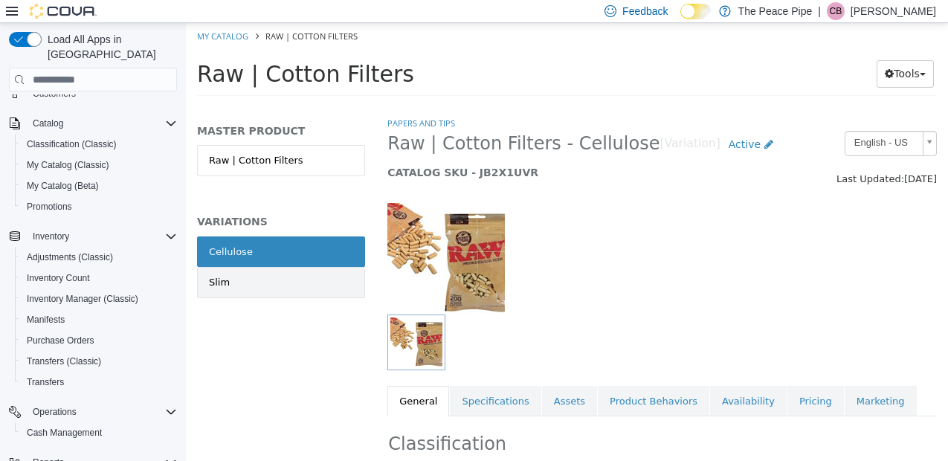
click at [305, 280] on link "Slim" at bounding box center [281, 282] width 168 height 31
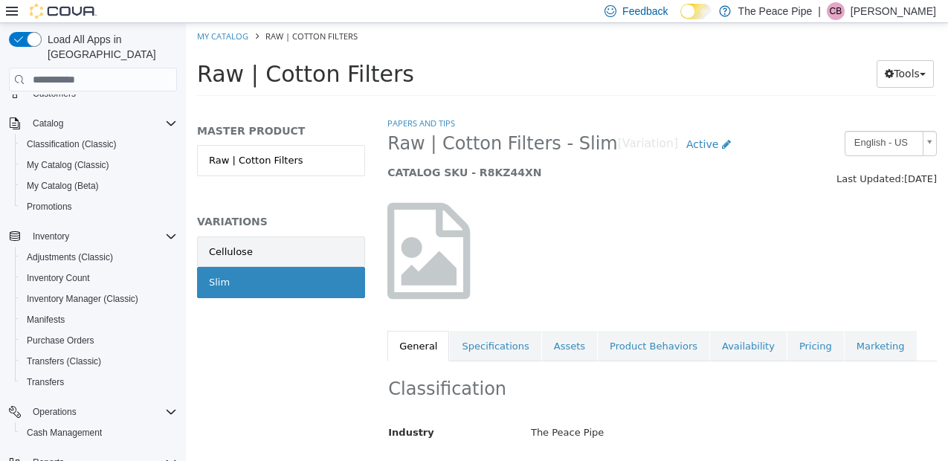
click at [305, 243] on link "Cellulose" at bounding box center [281, 252] width 168 height 31
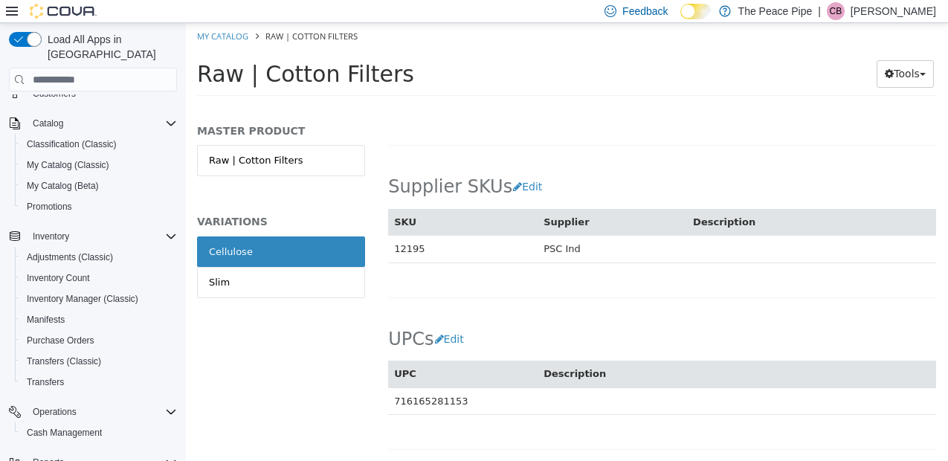
scroll to position [970, 0]
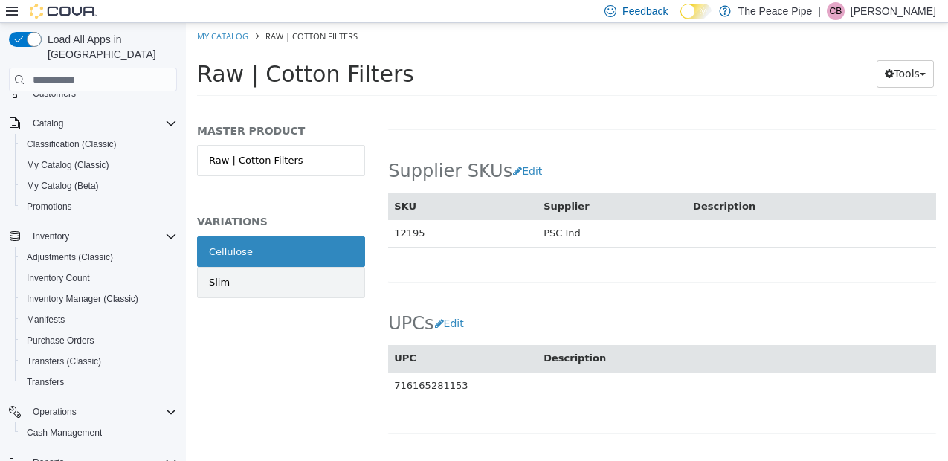
click at [260, 292] on link "Slim" at bounding box center [281, 282] width 168 height 31
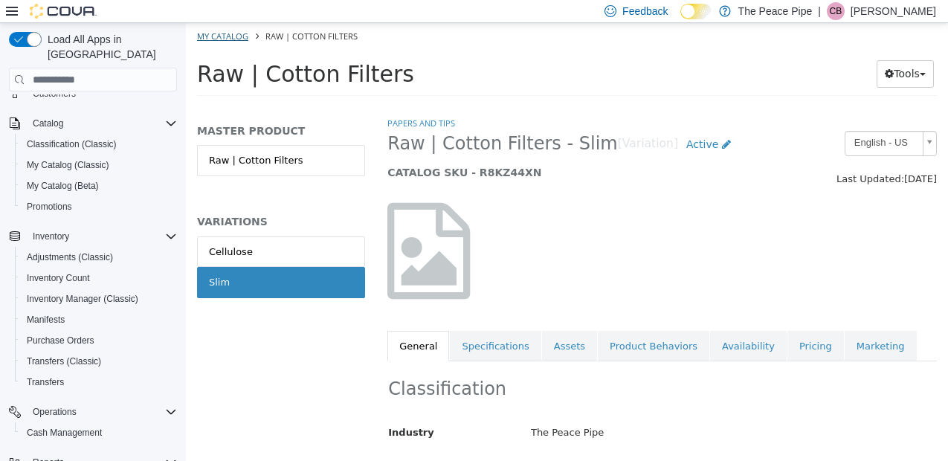
click at [215, 35] on link "My Catalog" at bounding box center [222, 35] width 51 height 11
select select "**********"
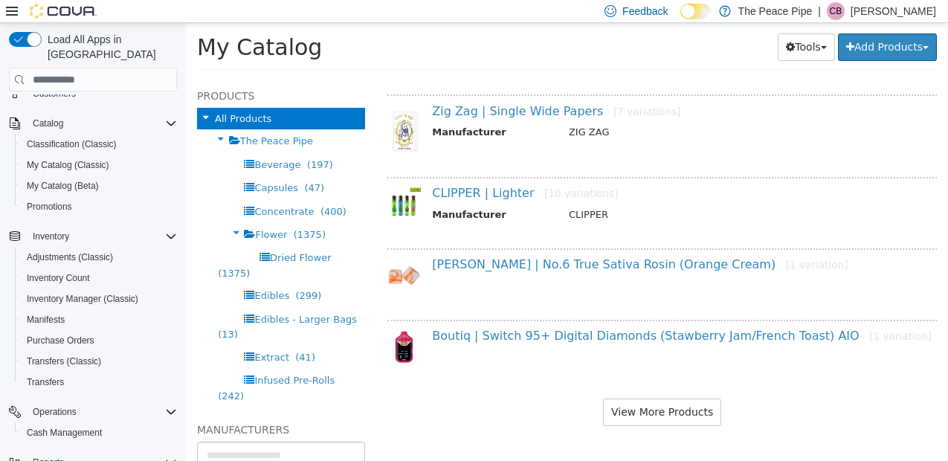
scroll to position [1254, 0]
click at [635, 419] on button "View More Products" at bounding box center [662, 413] width 118 height 28
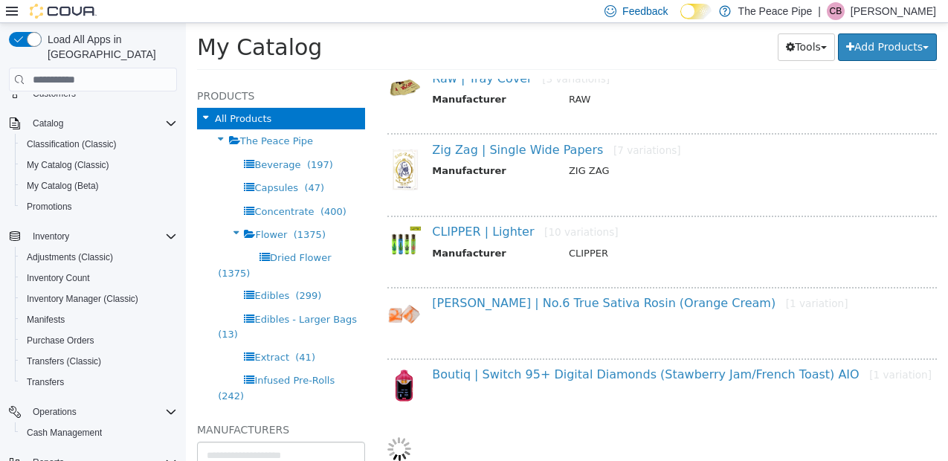
select select "**********"
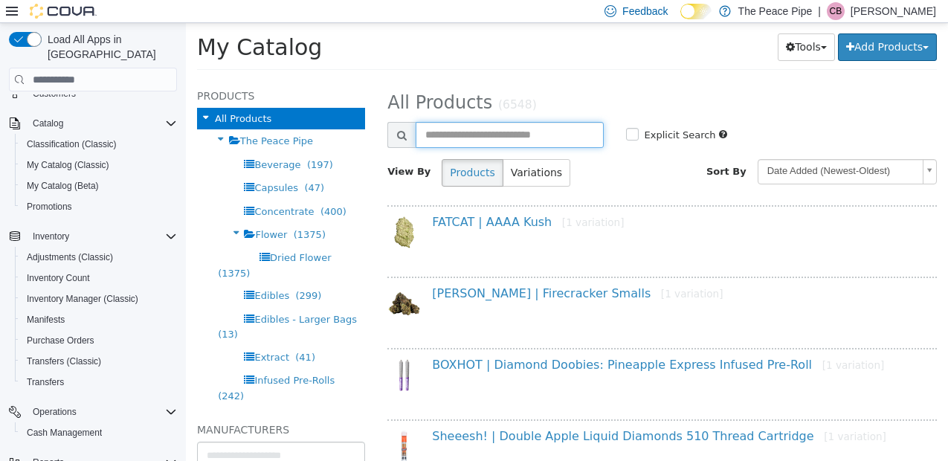
scroll to position [0, 0]
click at [470, 138] on input "text" at bounding box center [509, 135] width 187 height 26
type input "***"
select select "**********"
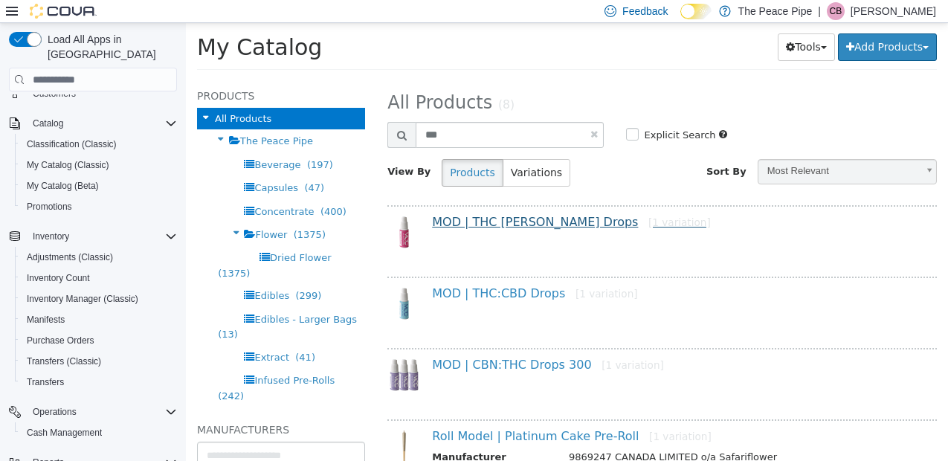
click at [504, 222] on link "MOD | THC [PERSON_NAME] Drops [1 variation]" at bounding box center [571, 222] width 278 height 14
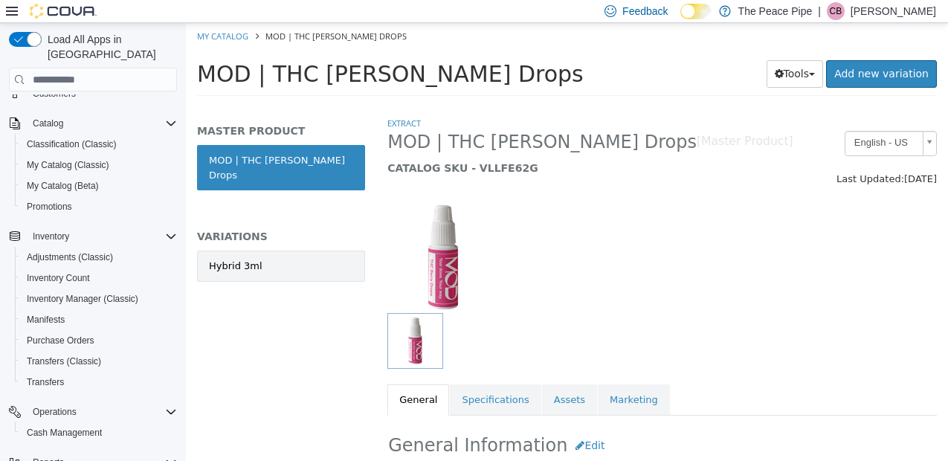
click at [308, 263] on link "Hybrid 3ml" at bounding box center [281, 266] width 168 height 31
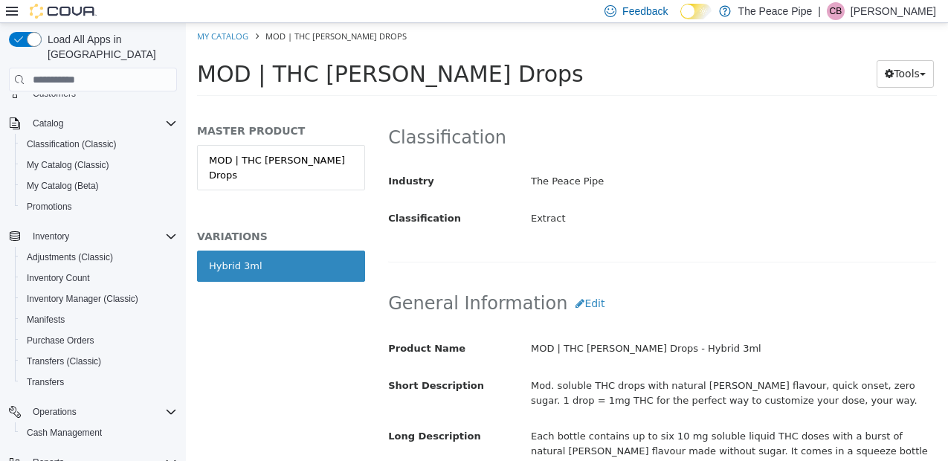
scroll to position [175, 0]
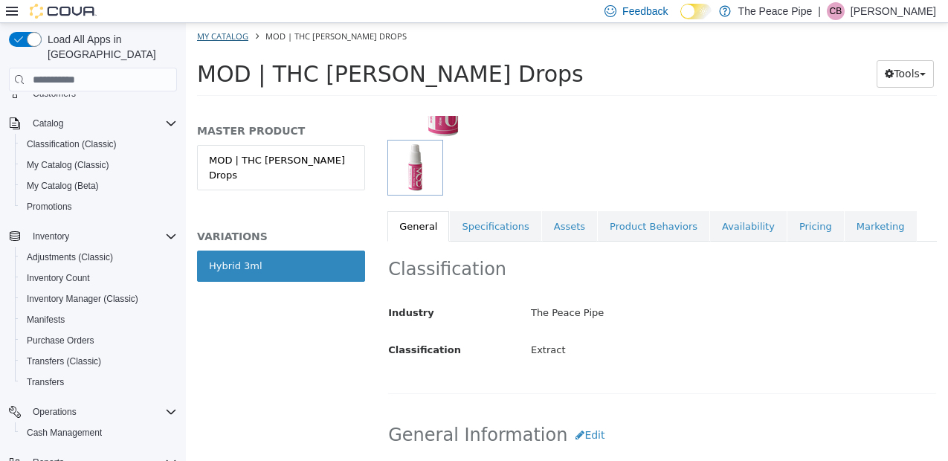
click at [239, 39] on link "My Catalog" at bounding box center [222, 35] width 51 height 11
select select "**********"
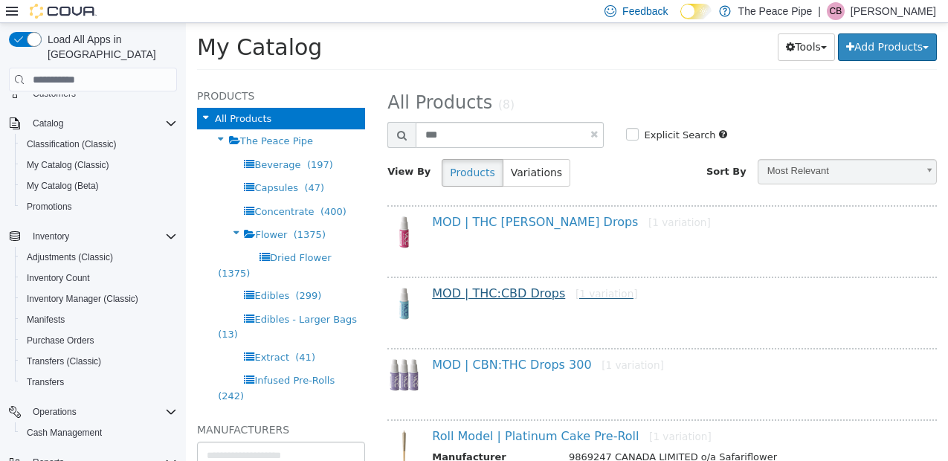
click at [518, 295] on link "MOD | THC:CBD Drops [1 variation]" at bounding box center [534, 293] width 205 height 14
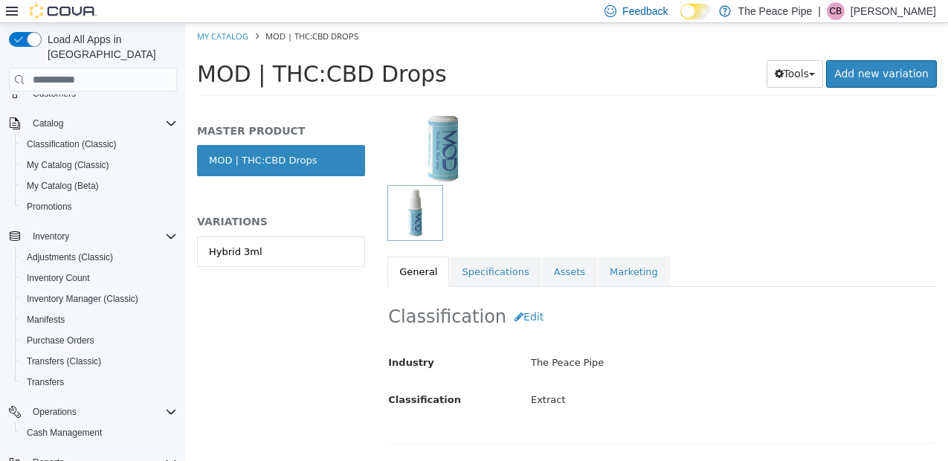
scroll to position [202, 0]
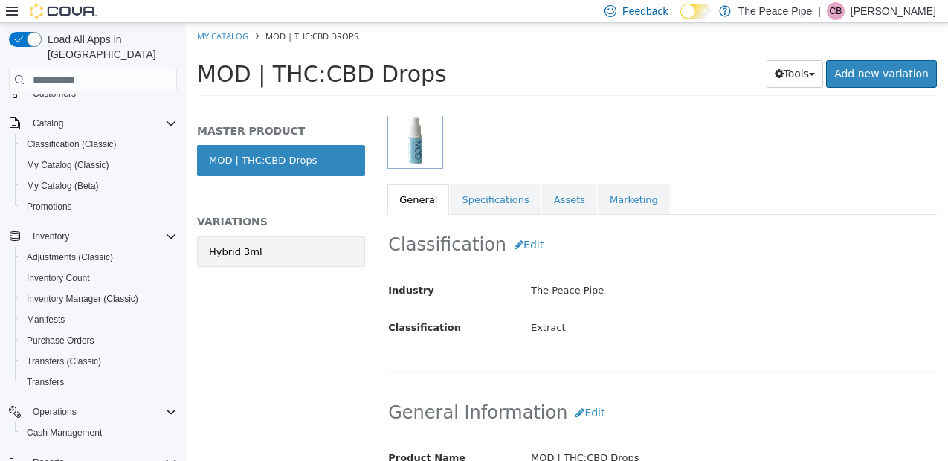
click at [269, 245] on link "Hybrid 3ml" at bounding box center [281, 252] width 168 height 31
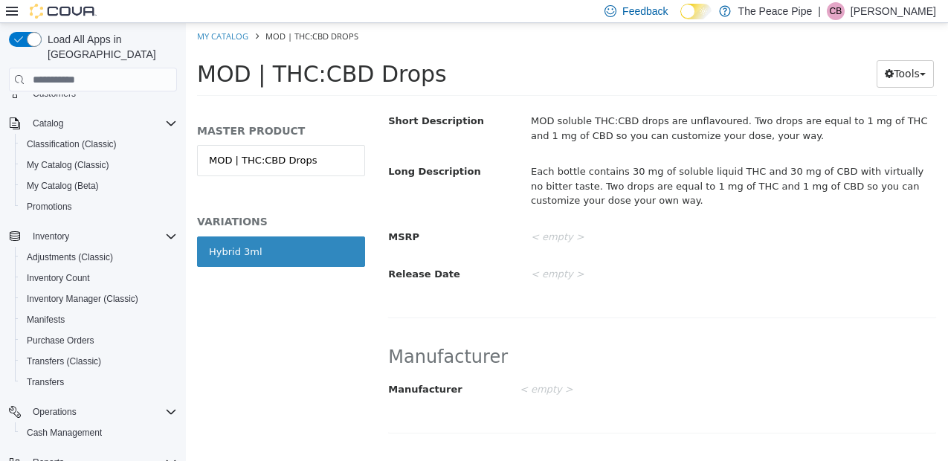
scroll to position [442, 0]
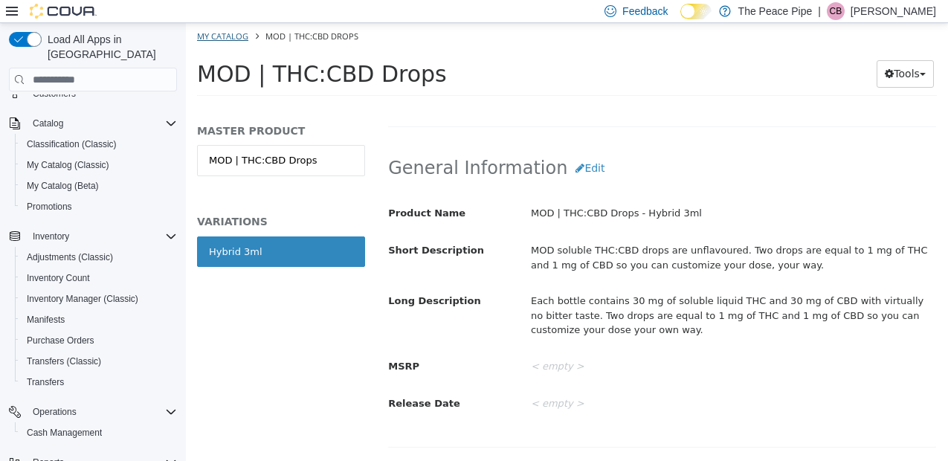
click at [235, 34] on link "My Catalog" at bounding box center [222, 35] width 51 height 11
select select "**********"
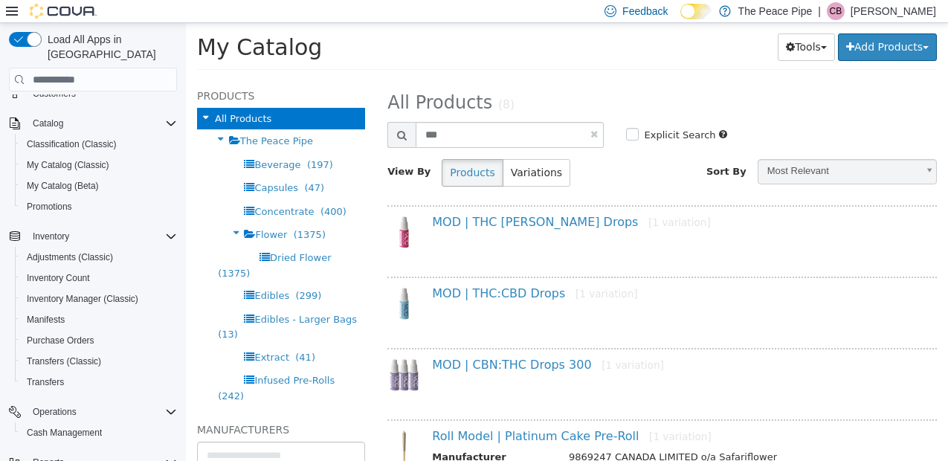
click at [593, 130] on link at bounding box center [594, 134] width 7 height 10
select select "**********"
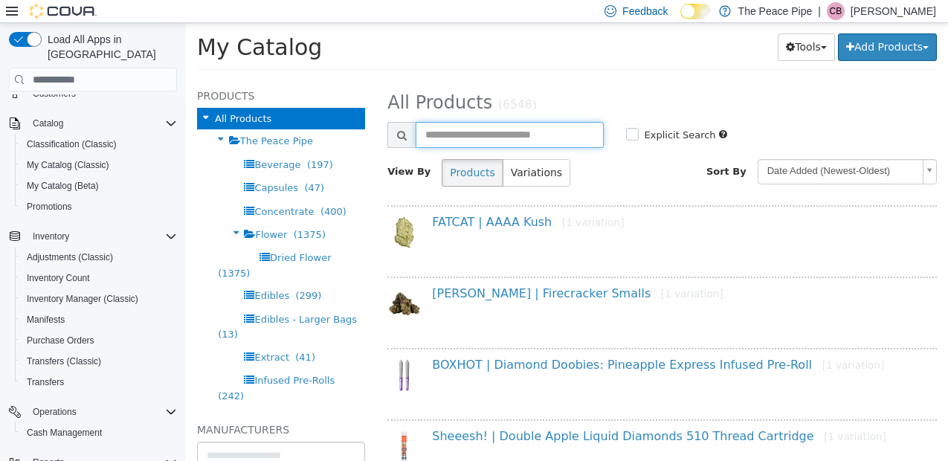
click at [517, 129] on input "text" at bounding box center [509, 135] width 187 height 26
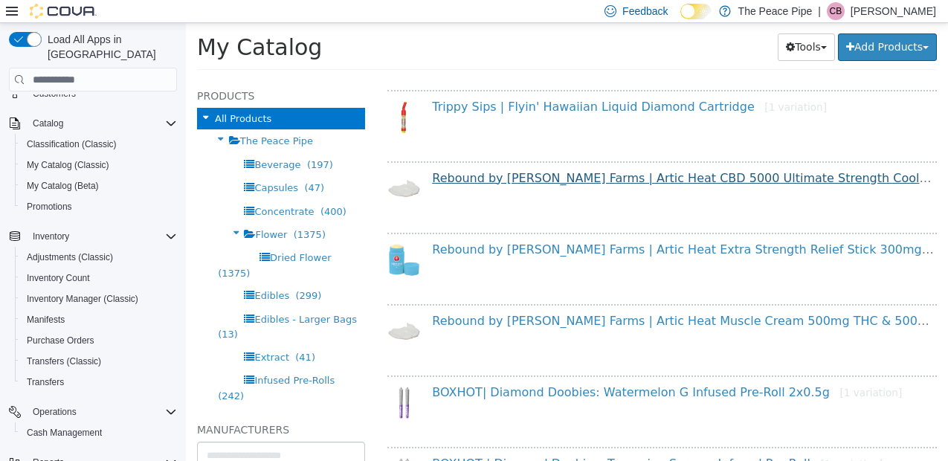
scroll to position [470, 0]
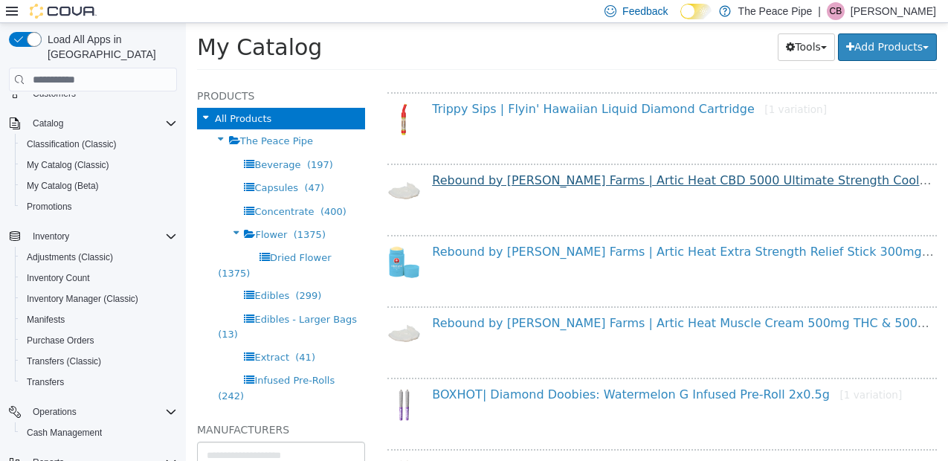
click at [493, 183] on link "Rebound by [PERSON_NAME] Farms | Artic Heat CBD 5000 Ultimate Strength Cooling …" at bounding box center [742, 180] width 621 height 14
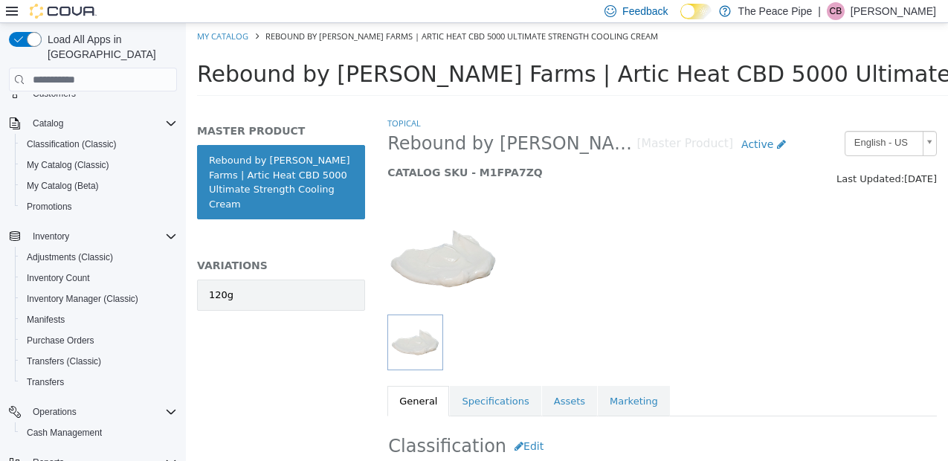
click at [328, 280] on link "120g" at bounding box center [281, 295] width 168 height 31
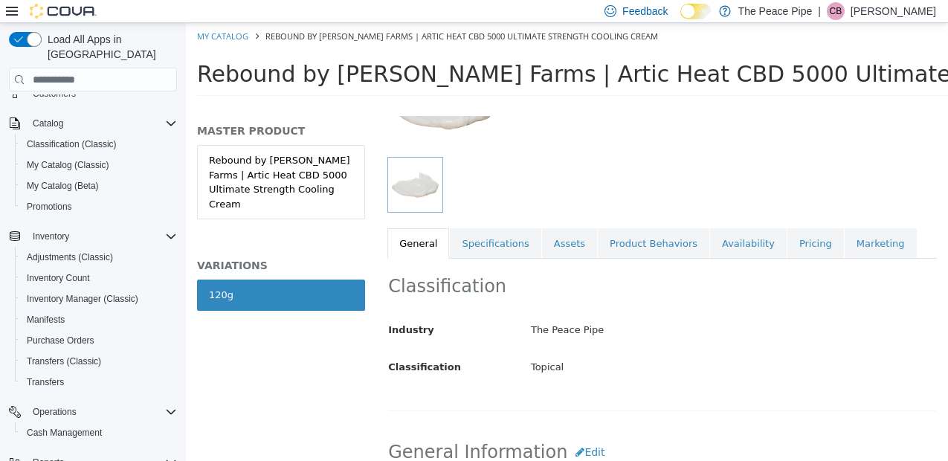
scroll to position [140, 0]
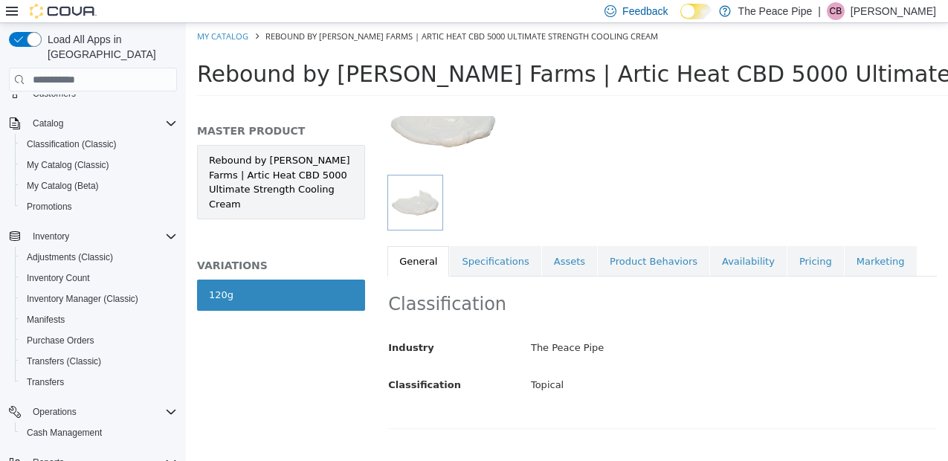
click at [282, 182] on link "Rebound by [PERSON_NAME] Farms | Artic Heat CBD 5000 Ultimate Strength Cooling …" at bounding box center [281, 182] width 168 height 74
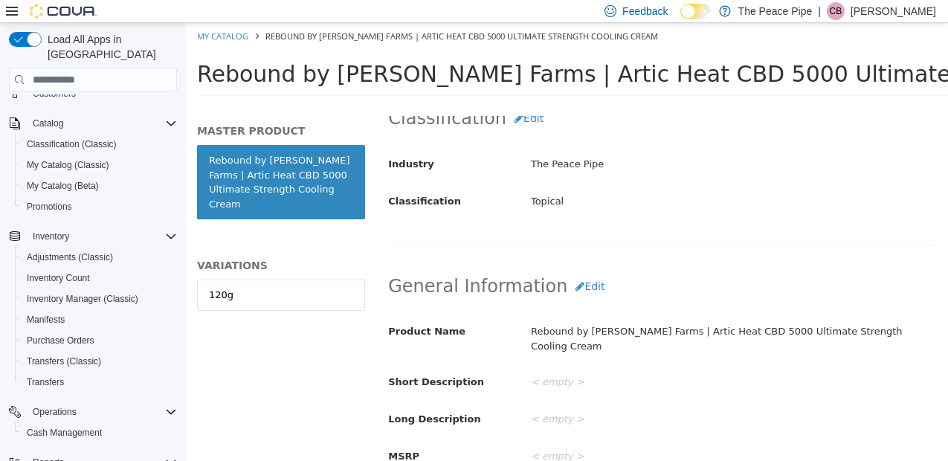
scroll to position [428, 0]
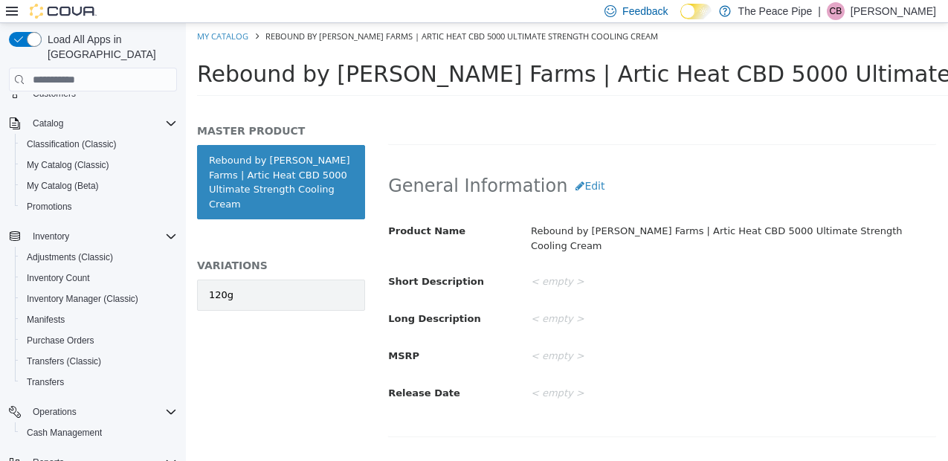
click at [282, 285] on link "120g" at bounding box center [281, 295] width 168 height 31
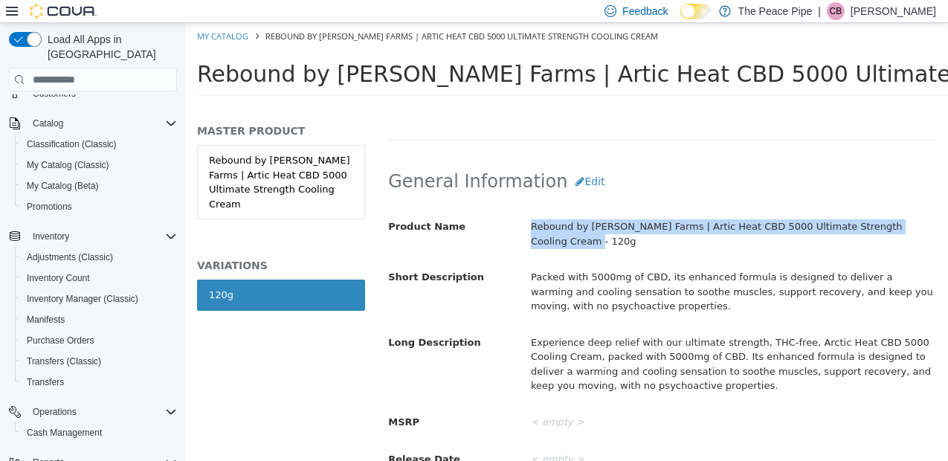
drag, startPoint x: 527, startPoint y: 222, endPoint x: 556, endPoint y: 235, distance: 32.0
click at [556, 235] on div "Rebound by [PERSON_NAME] Farms | Artic Heat CBD 5000 Ultimate Strength Cooling …" at bounding box center [734, 233] width 428 height 39
copy div "Rebound by [PERSON_NAME] Farms | Artic Heat CBD 5000 Ultimate Strength Cooling …"
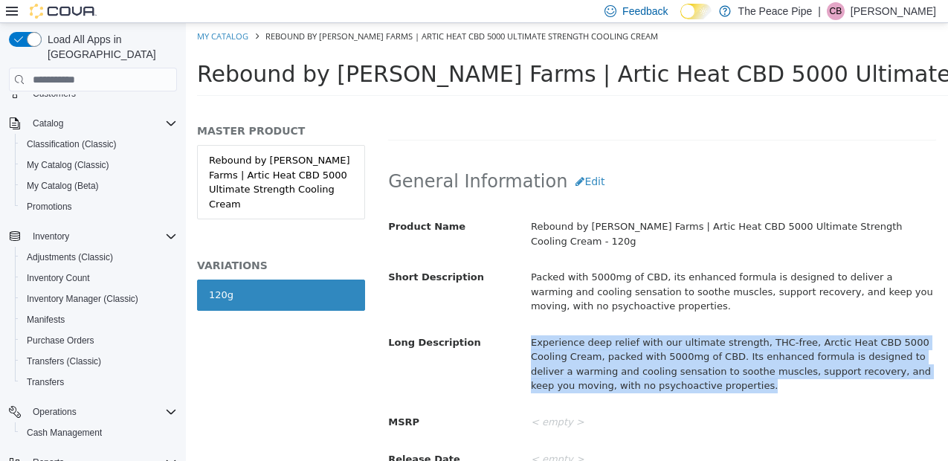
drag, startPoint x: 530, startPoint y: 344, endPoint x: 727, endPoint y: 376, distance: 199.1
click at [727, 376] on div "Experience deep relief with our ultimate strength, THC-free, Arctic Heat CBD 50…" at bounding box center [734, 364] width 428 height 68
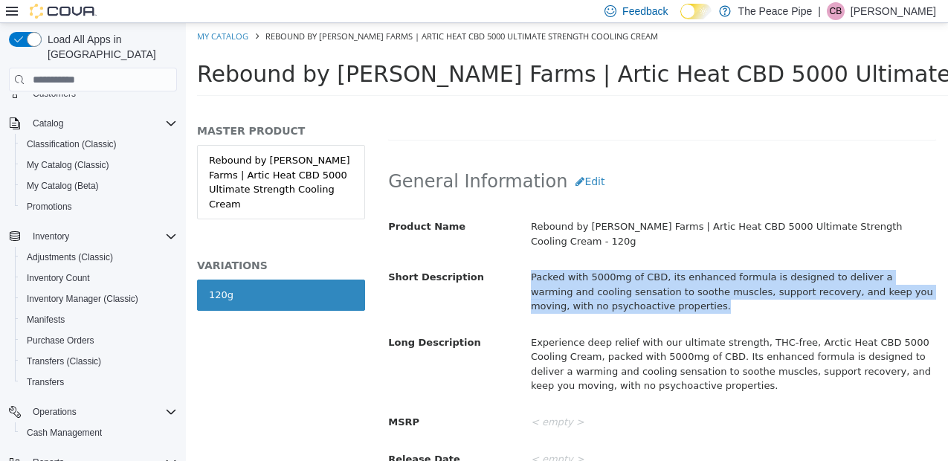
drag, startPoint x: 529, startPoint y: 276, endPoint x: 649, endPoint y: 299, distance: 122.0
click at [649, 299] on div "Packed with 5000mg of CBD, its enhanced formula is designed to deliver a warmin…" at bounding box center [734, 292] width 428 height 54
copy div "Packed with 5000mg of CBD, its enhanced formula is designed to deliver a warmin…"
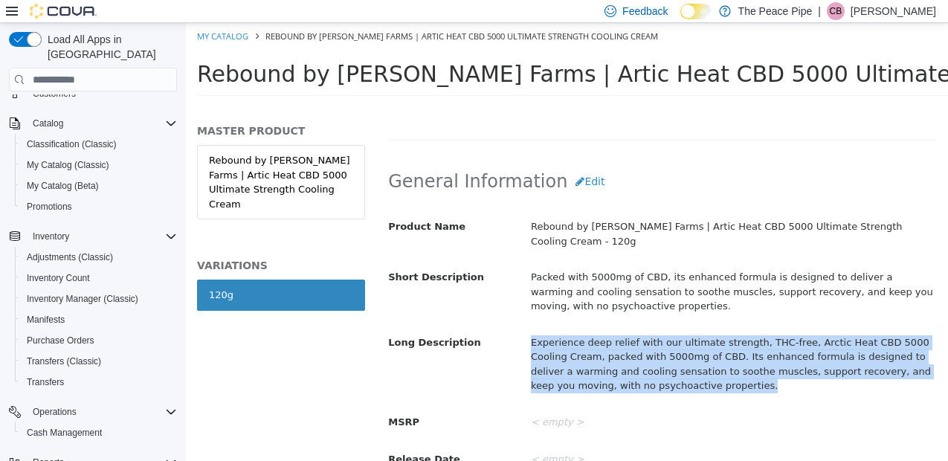
drag, startPoint x: 529, startPoint y: 339, endPoint x: 719, endPoint y: 385, distance: 195.8
click at [719, 385] on div "Experience deep relief with our ultimate strength, THC-free, Arctic Heat CBD 50…" at bounding box center [734, 364] width 428 height 68
copy div "Experience deep relief with our ultimate strength, THC-free, Arctic Heat CBD 50…"
click at [220, 37] on link "My Catalog" at bounding box center [222, 35] width 51 height 11
select select "**********"
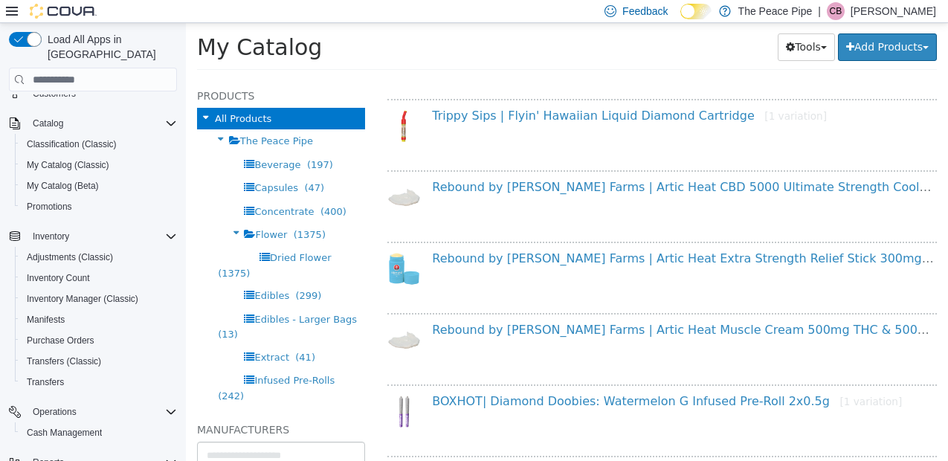
scroll to position [466, 0]
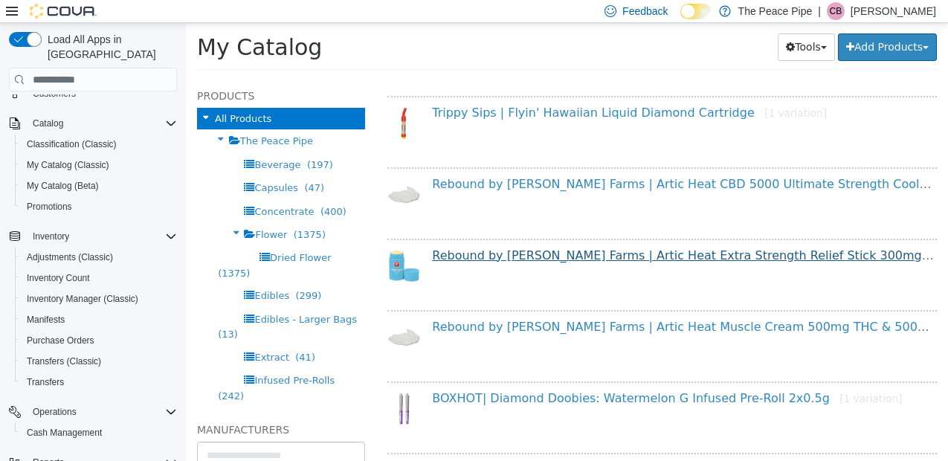
click at [489, 254] on link "Rebound by [PERSON_NAME] Farms | Artic Heat Extra Strength Relief Stick 300mg […" at bounding box center [713, 255] width 562 height 14
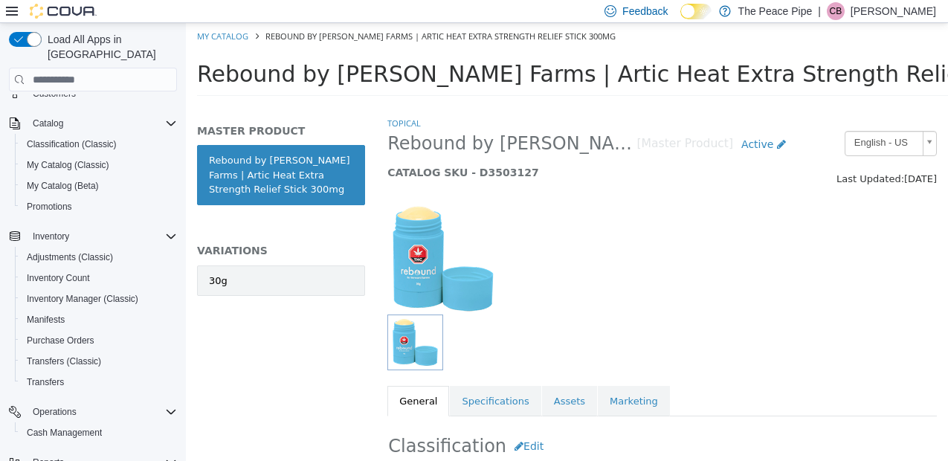
click at [336, 270] on link "30g" at bounding box center [281, 281] width 168 height 31
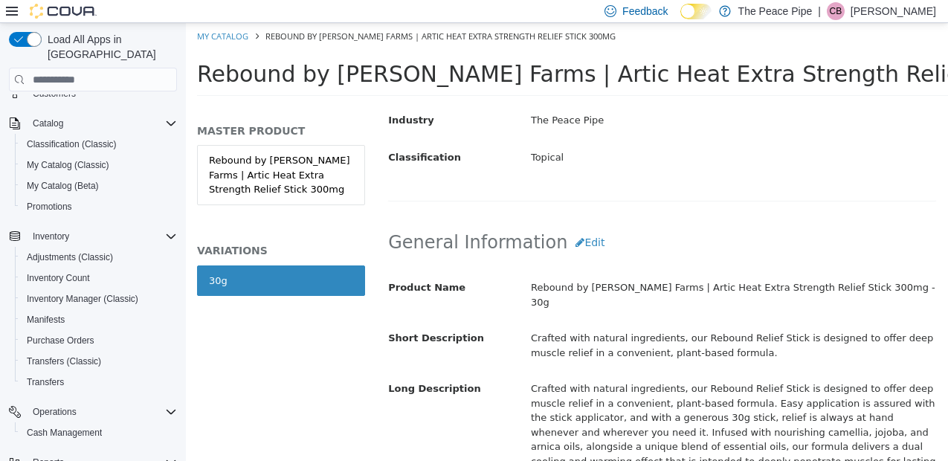
scroll to position [499, 0]
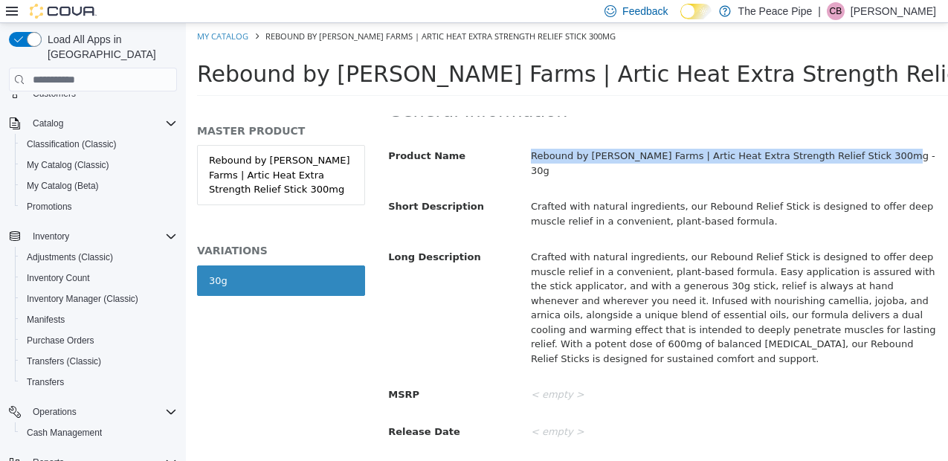
drag, startPoint x: 525, startPoint y: 152, endPoint x: 884, endPoint y: 160, distance: 359.4
click at [884, 160] on div "Rebound by [PERSON_NAME] Farms | Artic Heat Extra Strength Relief Stick 300mg -…" at bounding box center [734, 163] width 428 height 39
drag, startPoint x: 888, startPoint y: 157, endPoint x: 530, endPoint y: 153, distance: 358.6
click at [530, 153] on div "Rebound by [PERSON_NAME] Farms | Artic Heat Extra Strength Relief Stick 300mg -…" at bounding box center [734, 163] width 428 height 39
copy div "Rebound by [PERSON_NAME] Farms | Artic Heat Extra Strength Relief Stick 300mg -…"
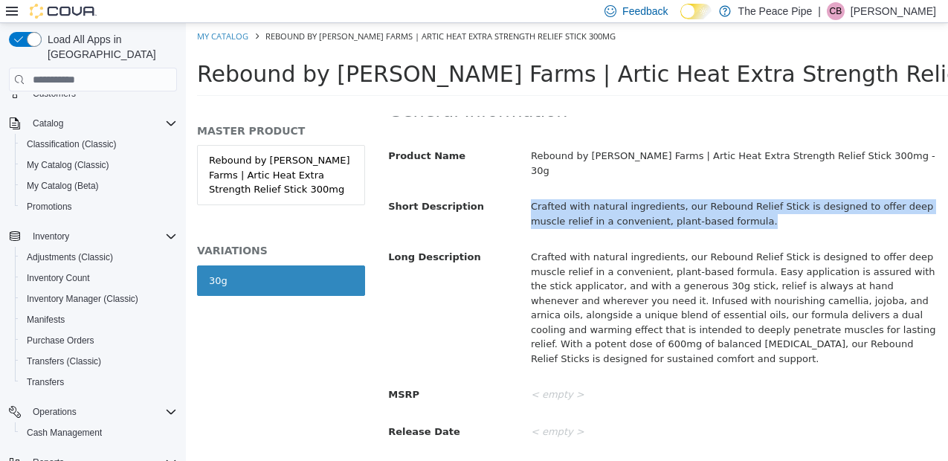
drag, startPoint x: 533, startPoint y: 190, endPoint x: 762, endPoint y: 205, distance: 229.6
click at [762, 205] on div "Crafted with natural ingredients, our Rebound Relief Stick is designed to offer…" at bounding box center [734, 213] width 428 height 39
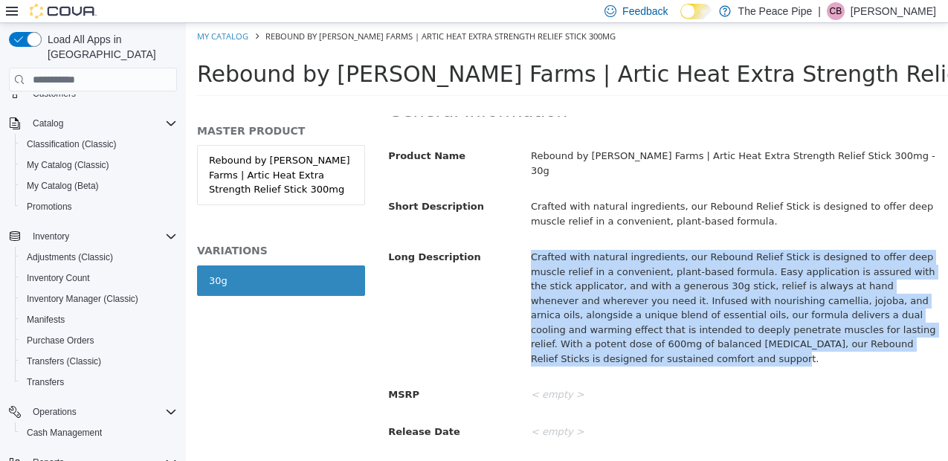
drag, startPoint x: 530, startPoint y: 242, endPoint x: 575, endPoint y: 338, distance: 105.2
click at [575, 338] on div "Crafted with natural ingredients, our Rebound Relief Stick is designed to offer…" at bounding box center [734, 308] width 428 height 126
copy div "Crafted with natural ingredients, our Rebound Relief Stick is designed to offer…"
click at [230, 34] on link "My Catalog" at bounding box center [222, 35] width 51 height 11
select select "**********"
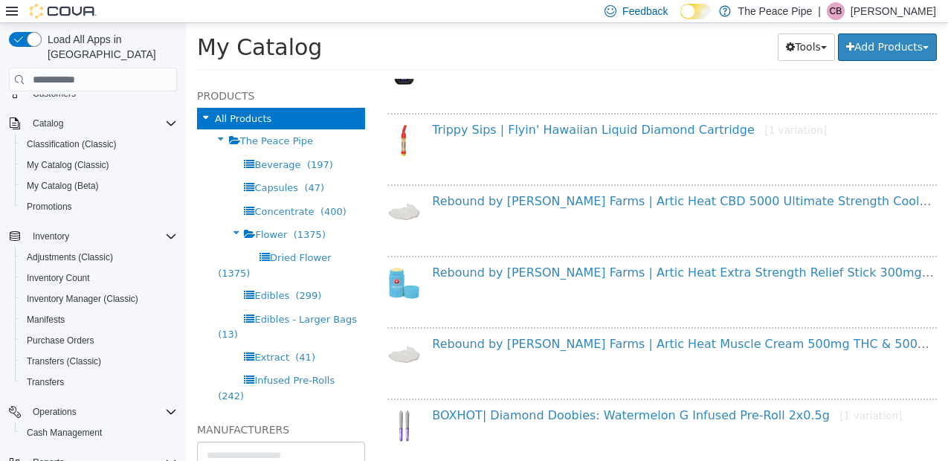
scroll to position [494, 0]
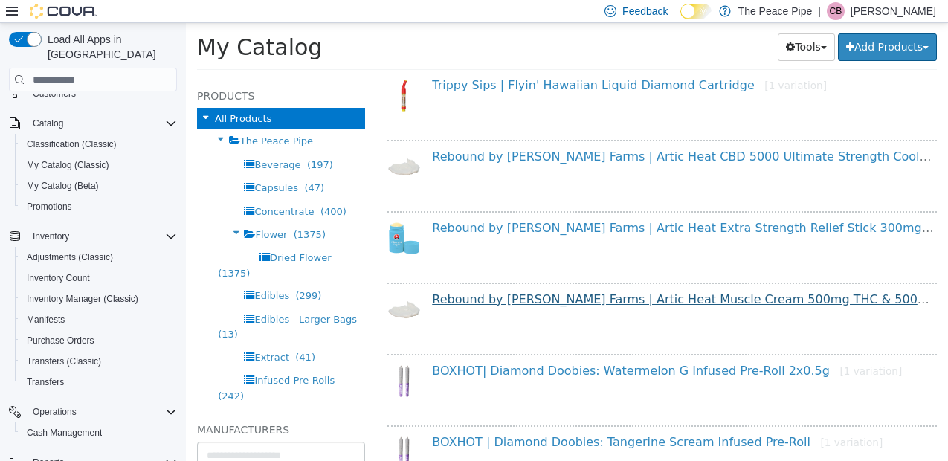
click at [497, 301] on link "Rebound by [PERSON_NAME] Farms | Artic Heat Muscle Cream 500mg THC & 500mg CBD …" at bounding box center [735, 299] width 606 height 14
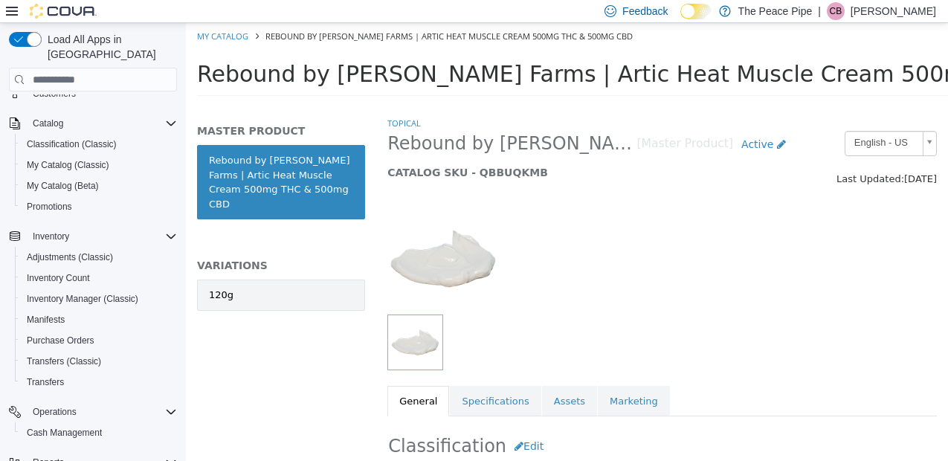
click at [303, 280] on link "120g" at bounding box center [281, 295] width 168 height 31
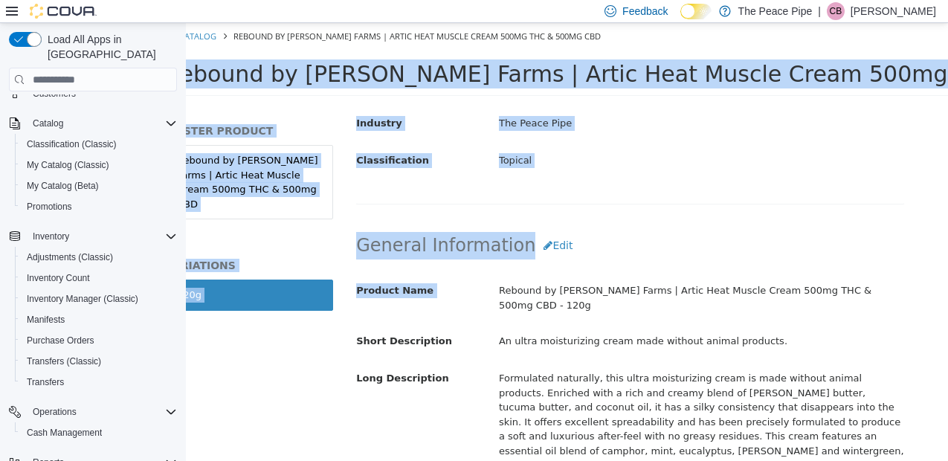
scroll to position [0, 83]
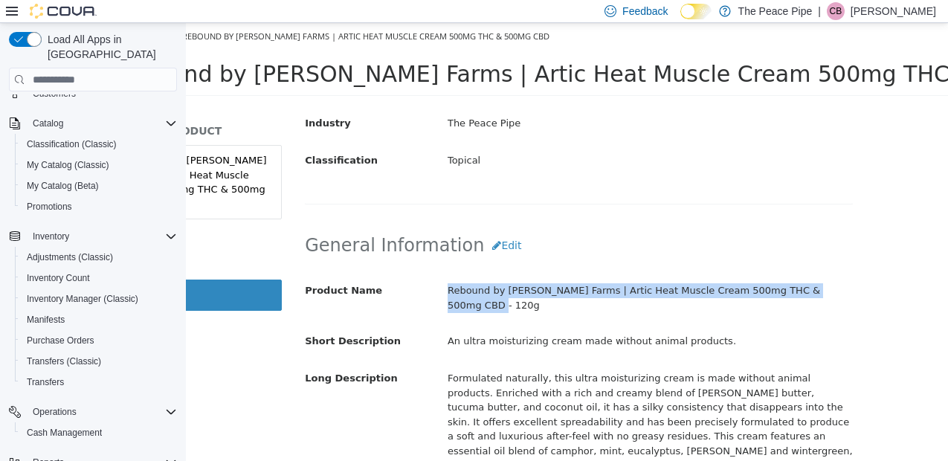
drag, startPoint x: 346, startPoint y: 266, endPoint x: 656, endPoint y: 263, distance: 310.2
copy div "Rebound by [PERSON_NAME] Farms | Artic Heat Muscle Cream 500mg THC & 500mg CBD …"
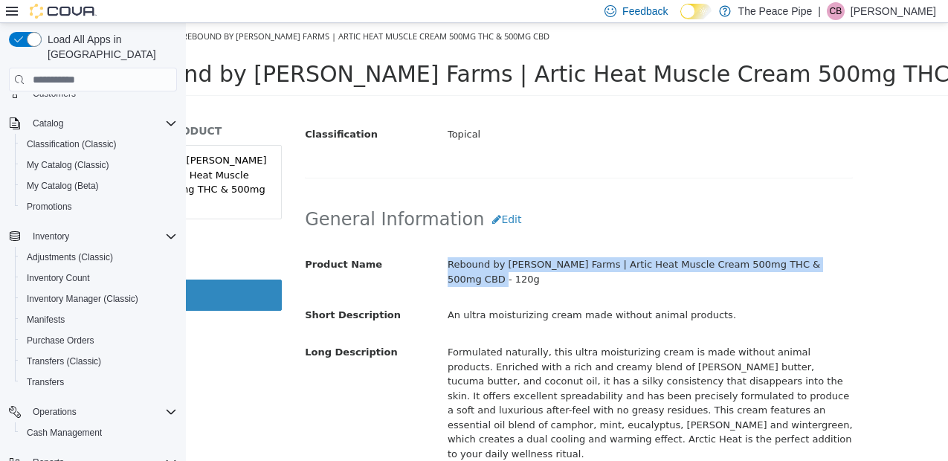
scroll to position [440, 3]
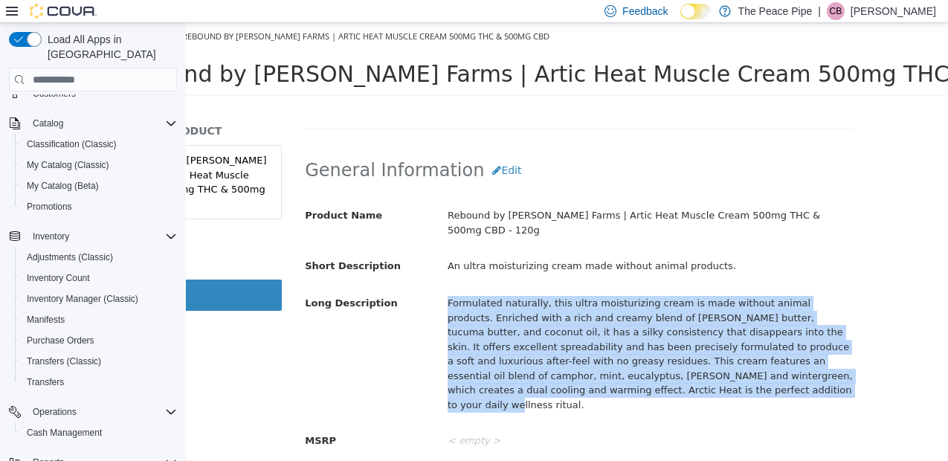
drag, startPoint x: 440, startPoint y: 289, endPoint x: 676, endPoint y: 373, distance: 250.6
click at [676, 373] on div "Formulated naturally, this ultra moisturizing cream is made without animal prod…" at bounding box center [651, 354] width 428 height 126
copy div "Formulated naturally, this ultra moisturizing cream is made without animal prod…"
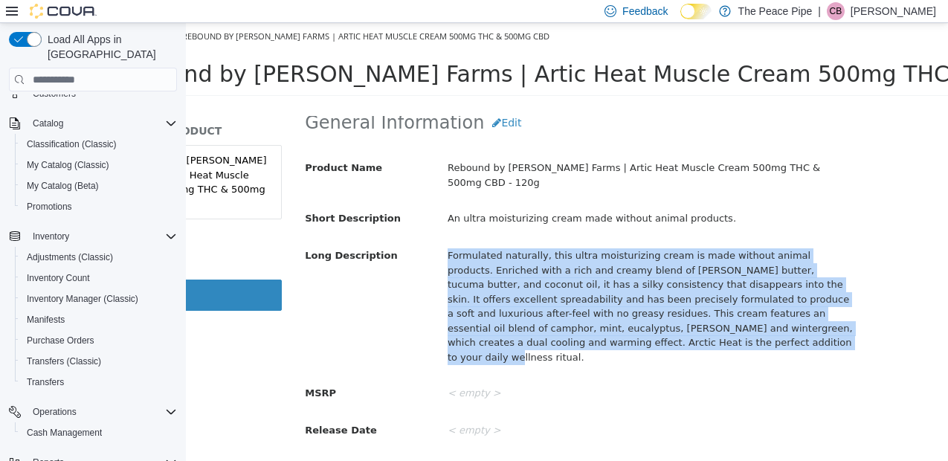
scroll to position [499, 0]
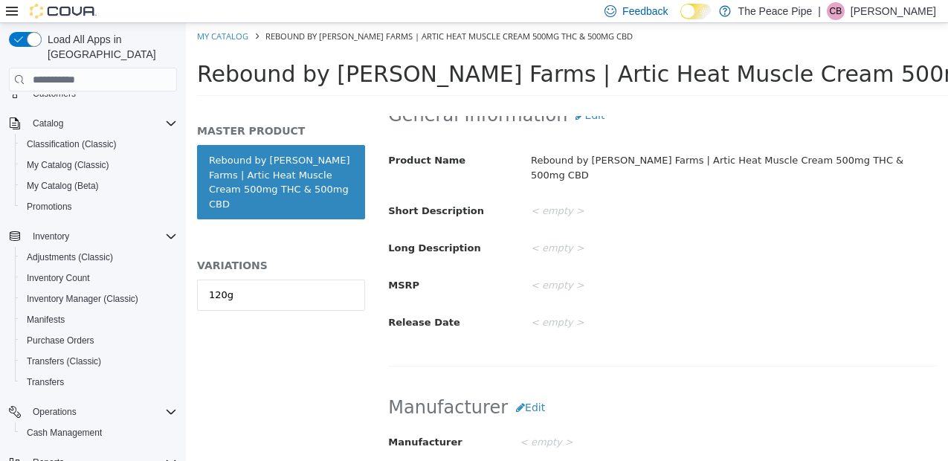
select select "**********"
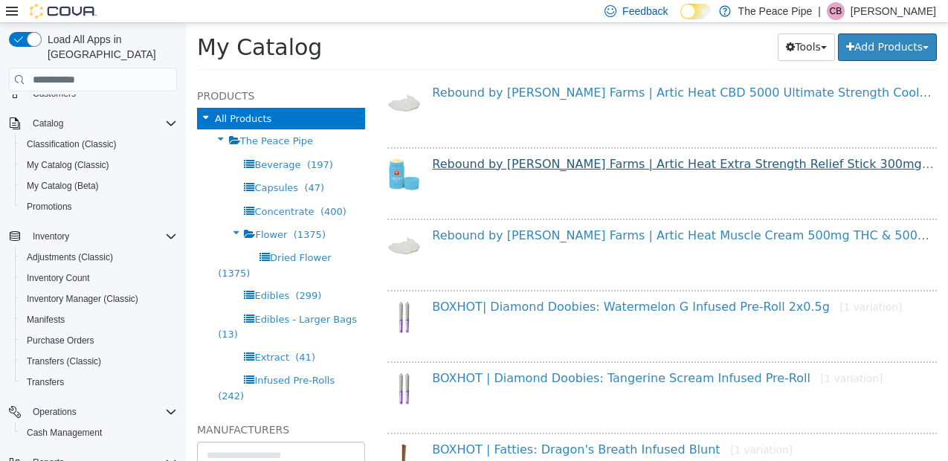
scroll to position [517, 0]
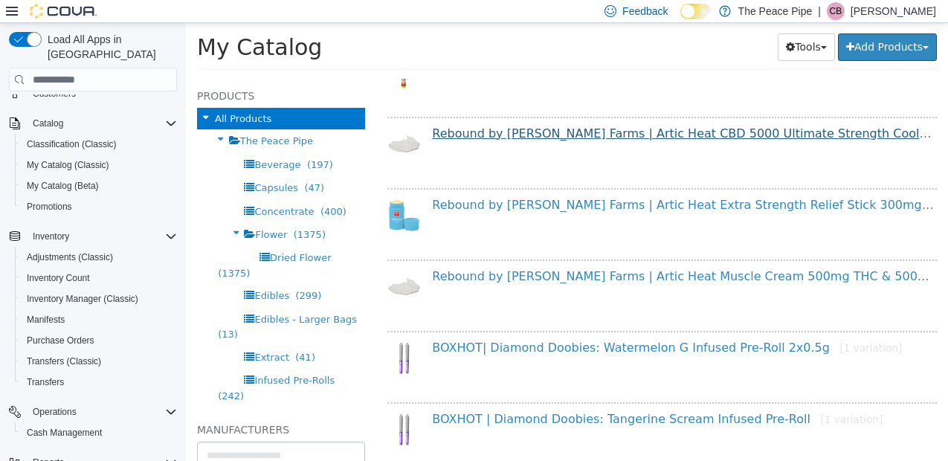
click at [546, 134] on link "Rebound by [PERSON_NAME] Farms | Artic Heat CBD 5000 Ultimate Strength Cooling …" at bounding box center [742, 133] width 621 height 14
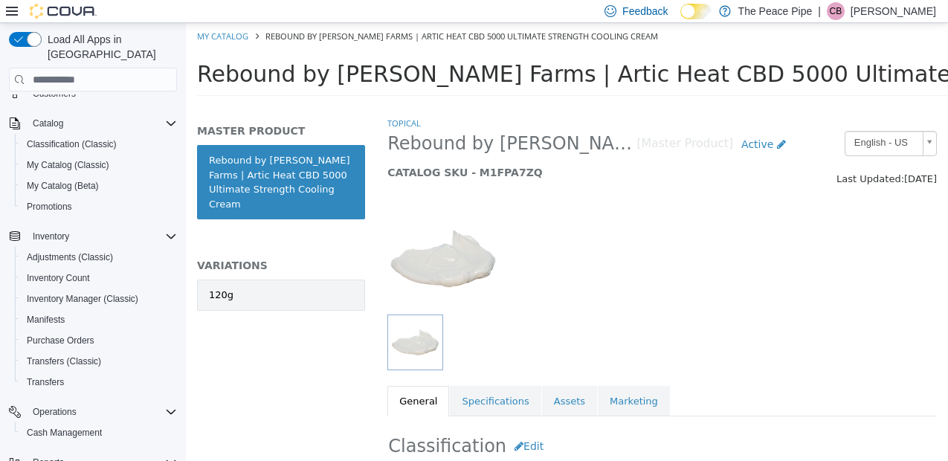
click at [321, 285] on link "120g" at bounding box center [281, 295] width 168 height 31
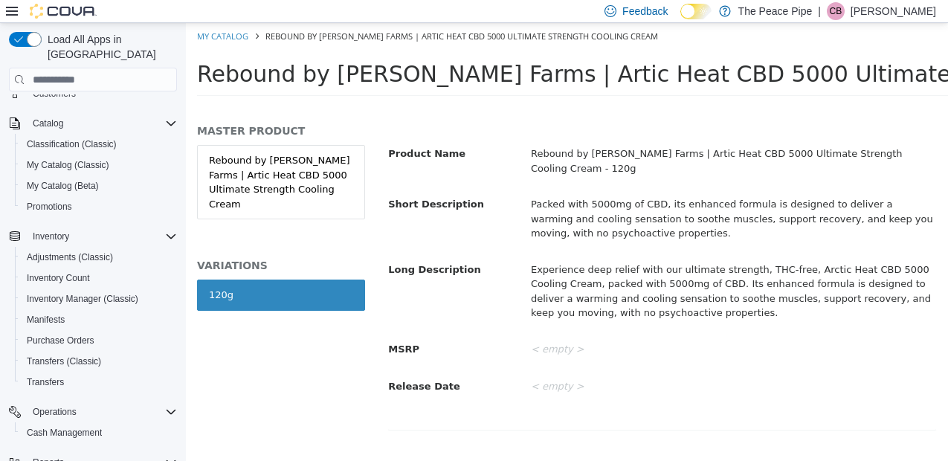
scroll to position [500, 0]
click at [222, 34] on link "My Catalog" at bounding box center [222, 35] width 51 height 11
select select "**********"
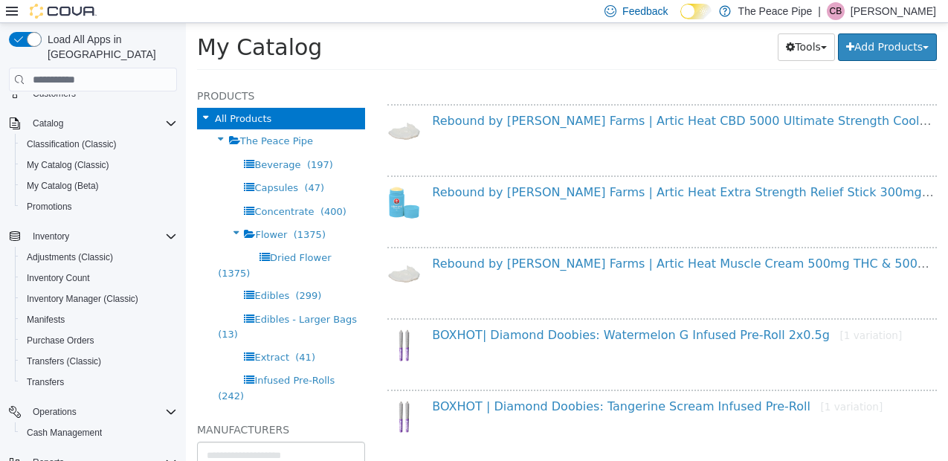
scroll to position [546, 0]
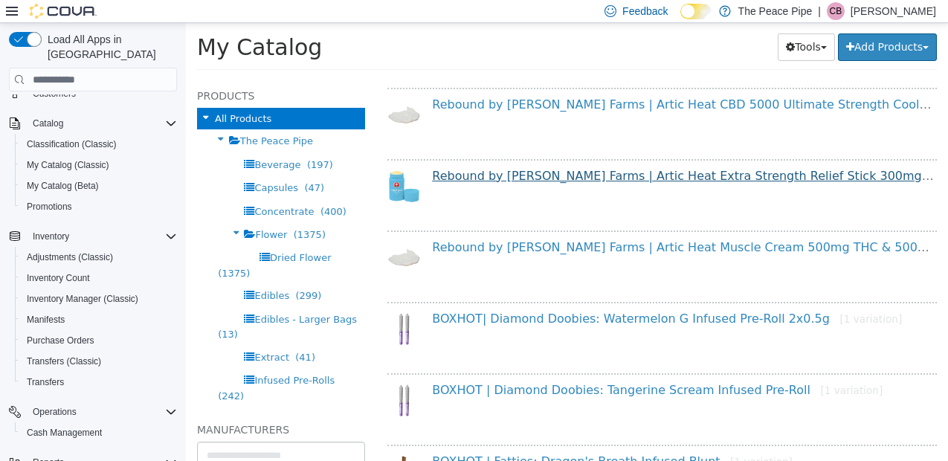
click at [507, 175] on link "Rebound by [PERSON_NAME] Farms | Artic Heat Extra Strength Relief Stick 300mg […" at bounding box center [713, 176] width 562 height 14
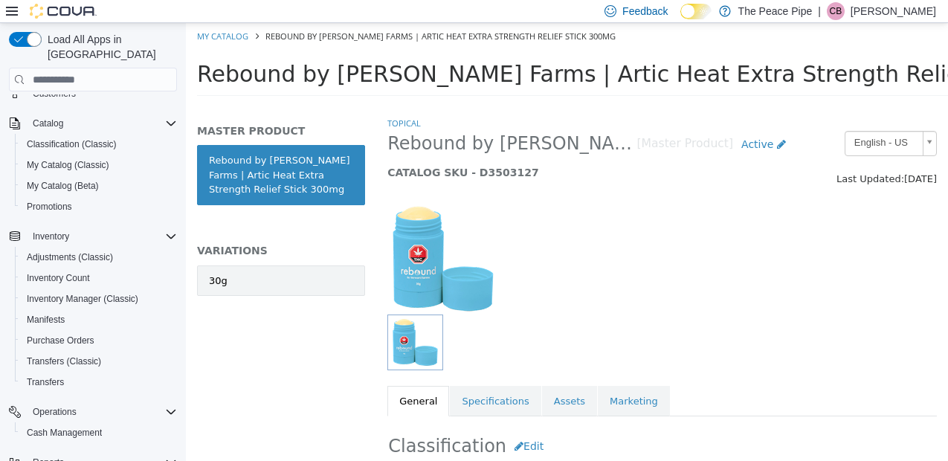
click at [277, 286] on link "30g" at bounding box center [281, 281] width 168 height 31
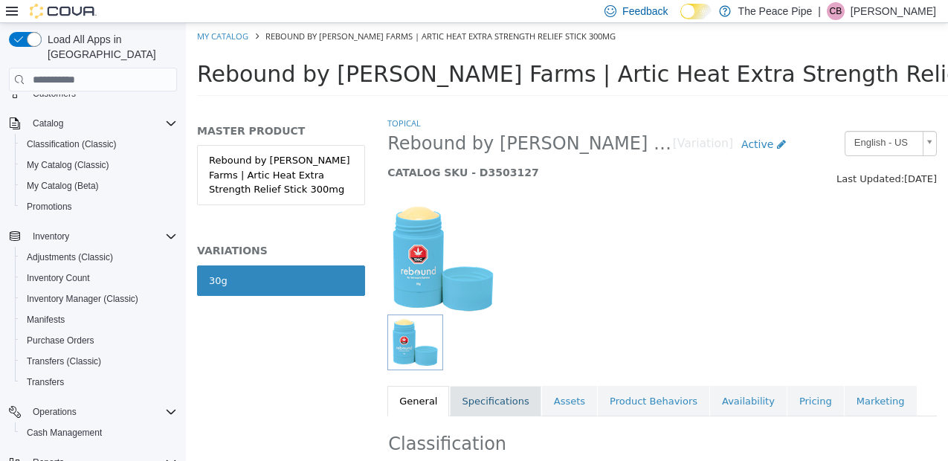
click at [488, 407] on link "Specifications" at bounding box center [495, 401] width 91 height 31
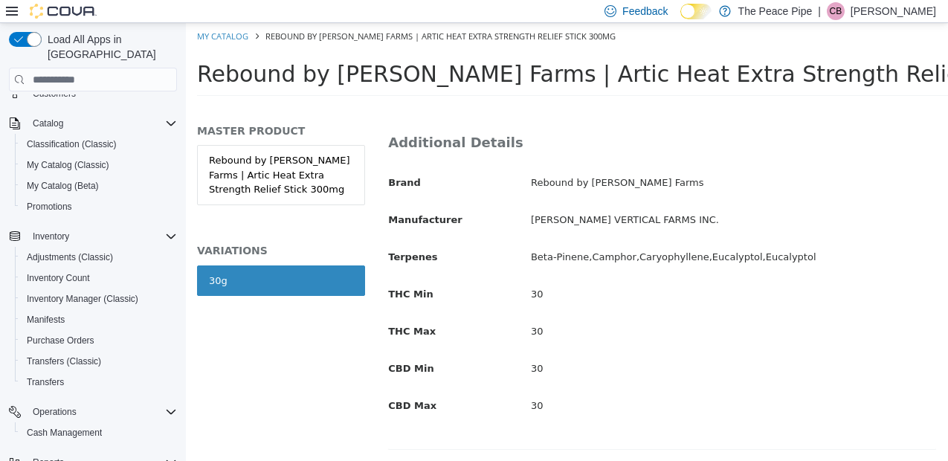
scroll to position [690, 0]
click at [224, 32] on link "My Catalog" at bounding box center [222, 35] width 51 height 11
select select "**********"
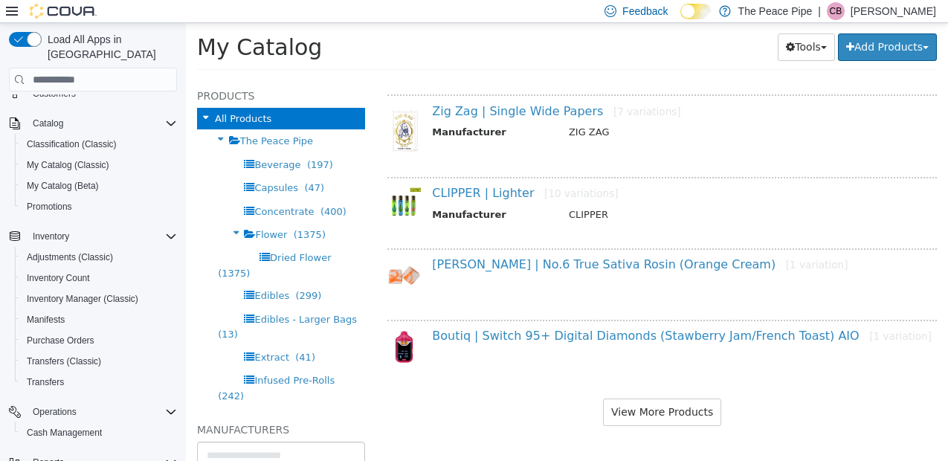
scroll to position [1254, 0]
click at [667, 416] on button "View More Products" at bounding box center [662, 413] width 118 height 28
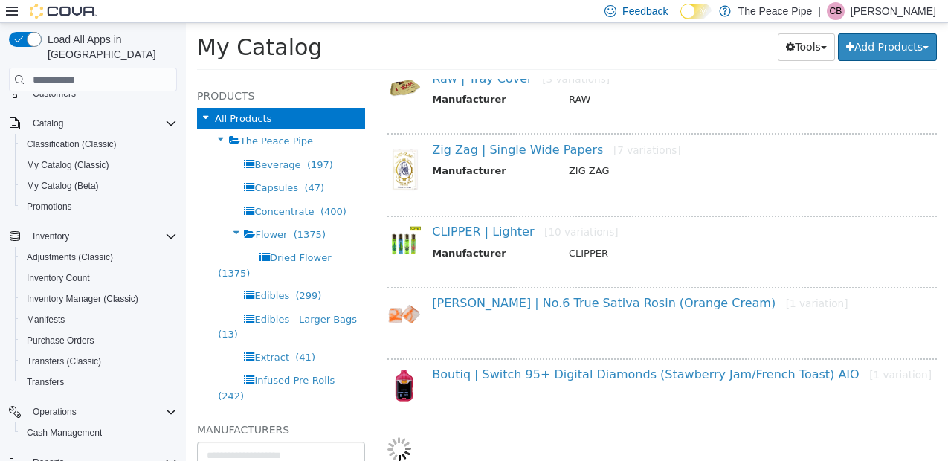
scroll to position [1, 0]
select select "**********"
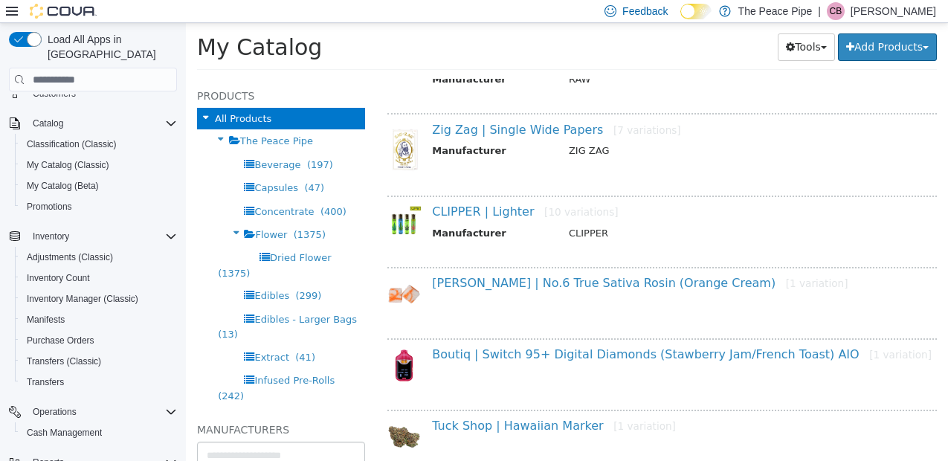
scroll to position [0, 0]
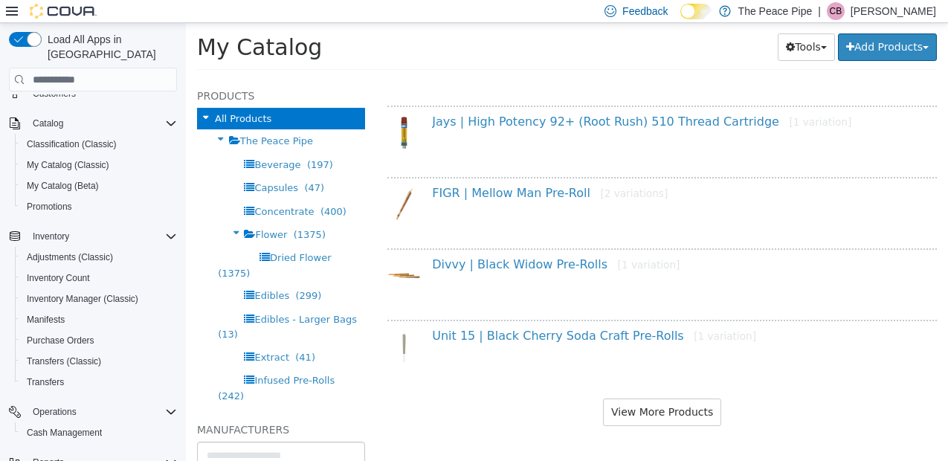
click at [644, 414] on button "View More Products" at bounding box center [662, 413] width 118 height 28
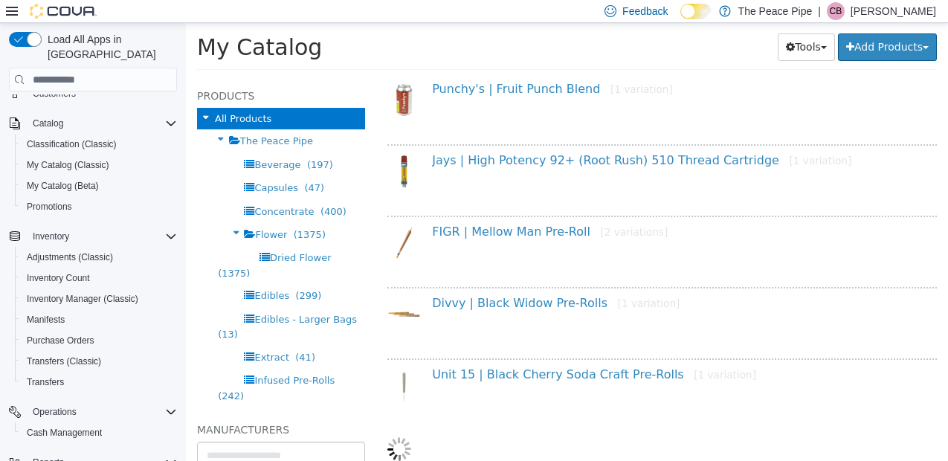
select select "**********"
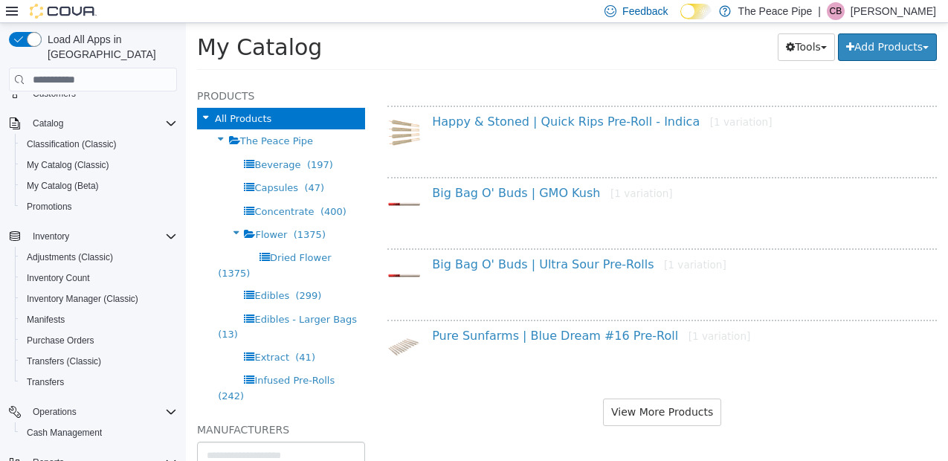
scroll to position [4111, 0]
click at [660, 421] on button "View More Products" at bounding box center [662, 413] width 118 height 28
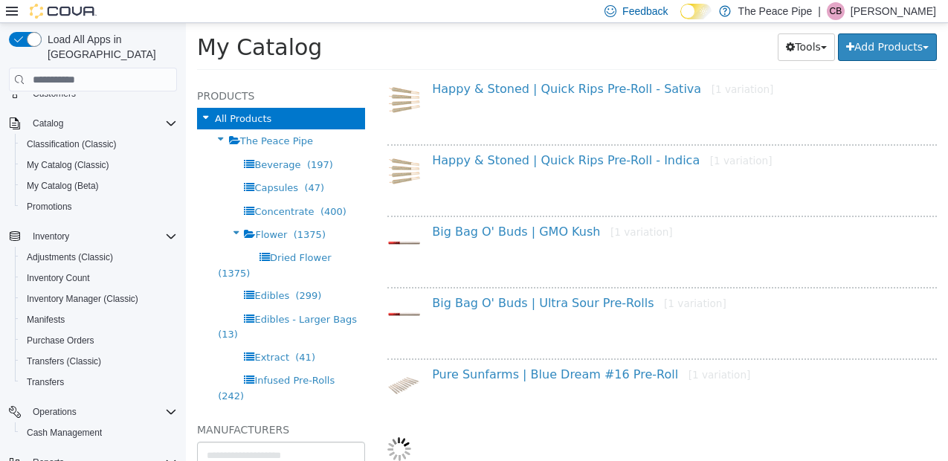
scroll to position [4091, 0]
select select "**********"
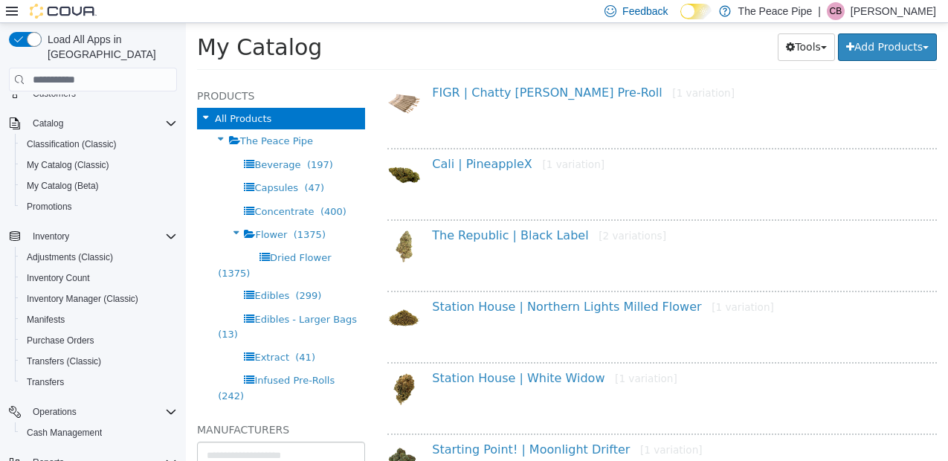
scroll to position [5019, 0]
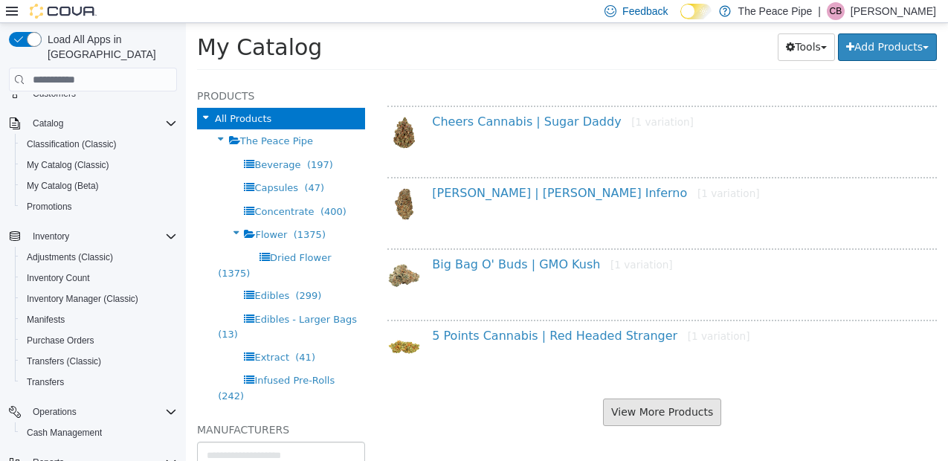
click at [643, 416] on button "View More Products" at bounding box center [662, 413] width 118 height 28
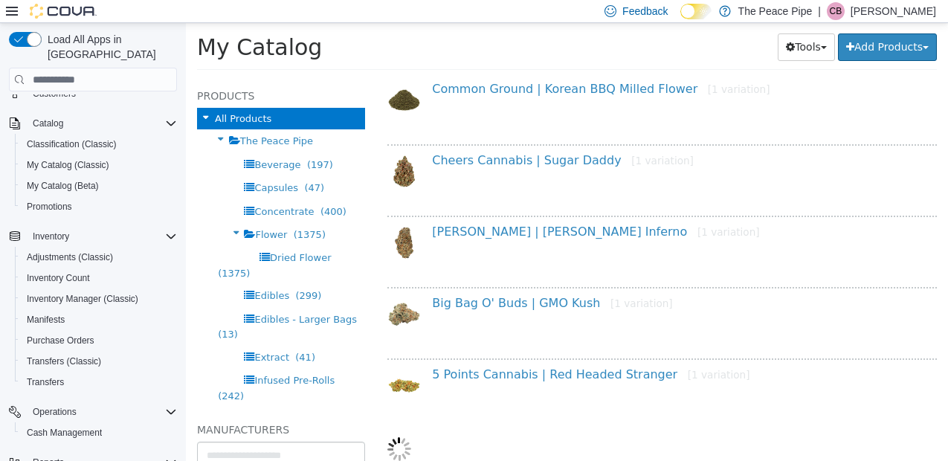
scroll to position [1, 0]
select select "**********"
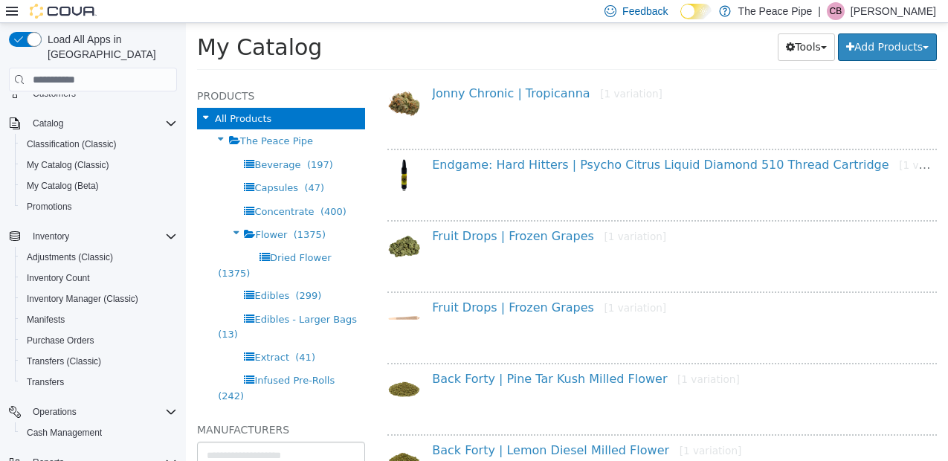
scroll to position [6365, 0]
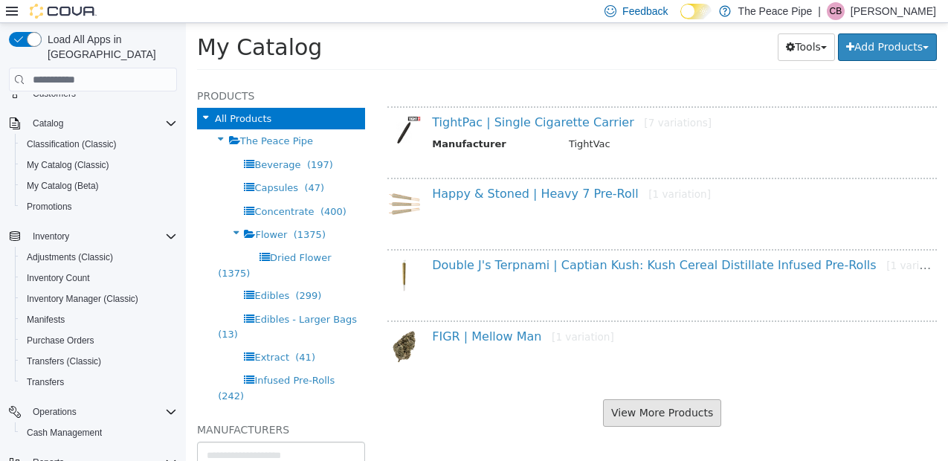
click at [644, 419] on button "View More Products" at bounding box center [662, 413] width 118 height 28
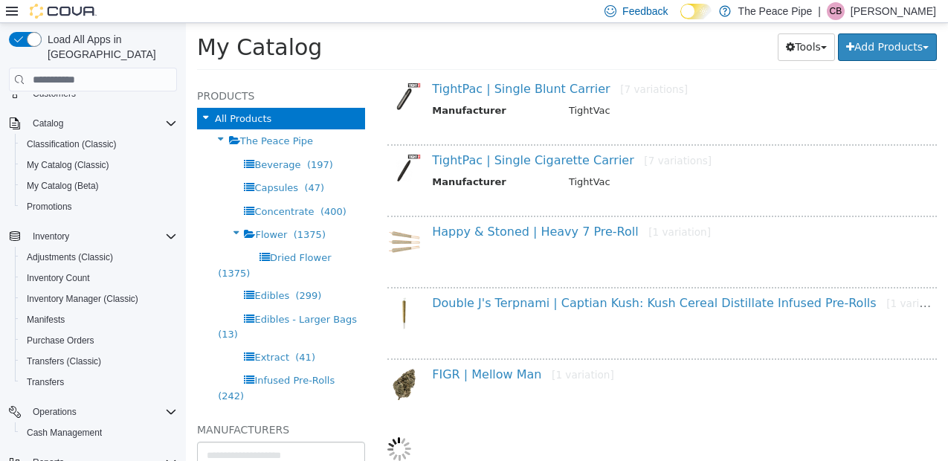
select select "**********"
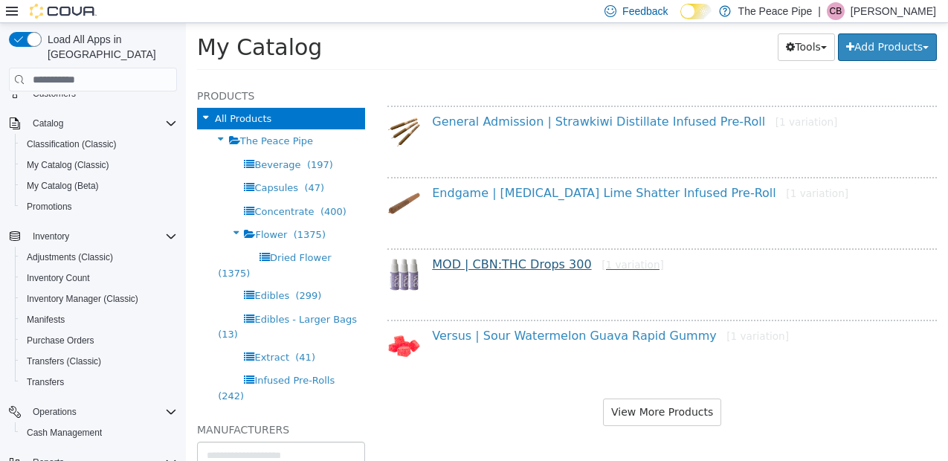
scroll to position [8406, 0]
